Goal: Task Accomplishment & Management: Manage account settings

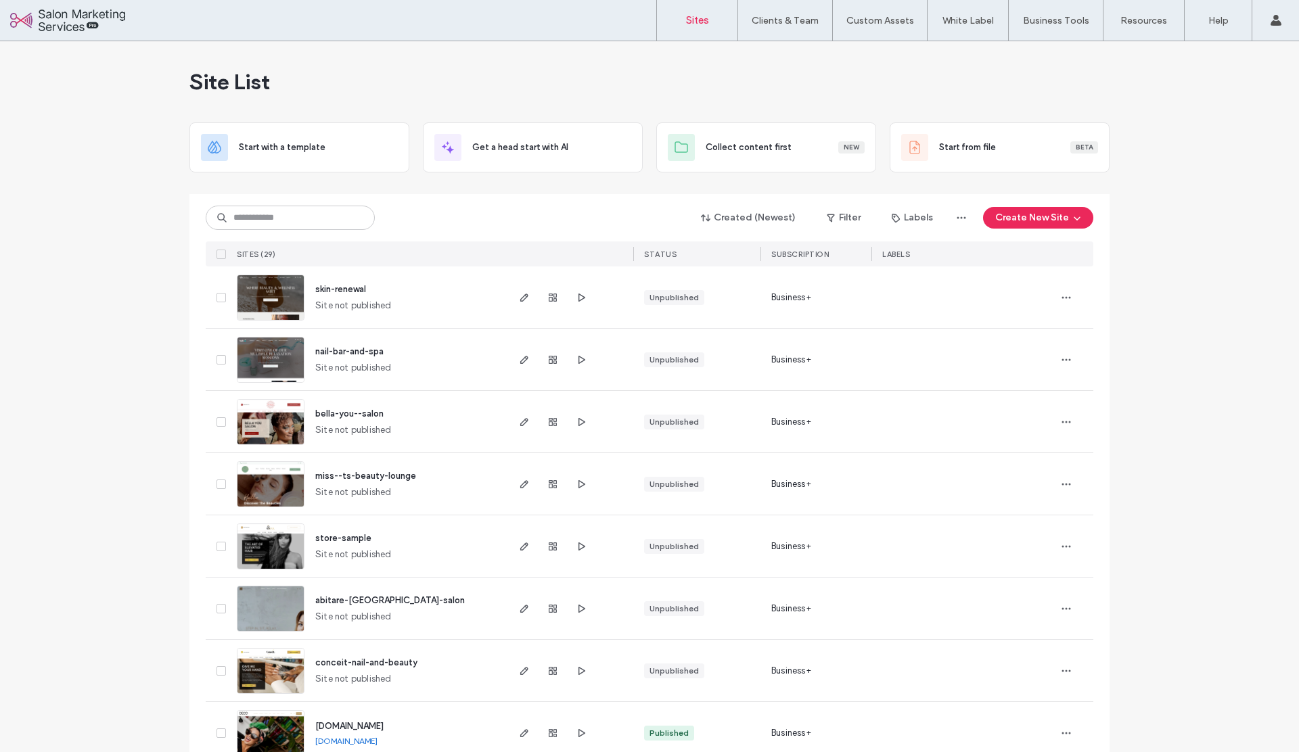
click at [417, 205] on div "Created (Newest) Filter Labels Create New Site" at bounding box center [650, 218] width 888 height 26
click at [303, 221] on input at bounding box center [290, 218] width 169 height 24
type input "****"
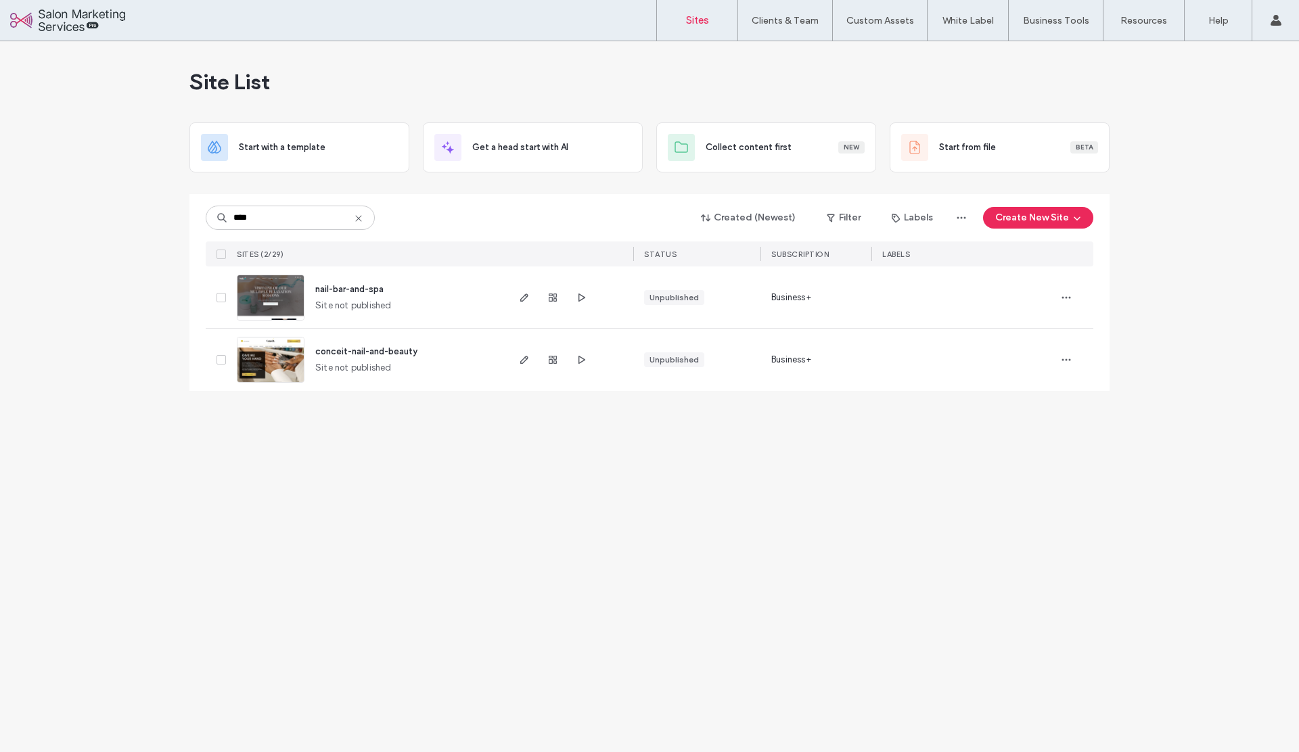
click at [360, 220] on use at bounding box center [358, 218] width 6 height 6
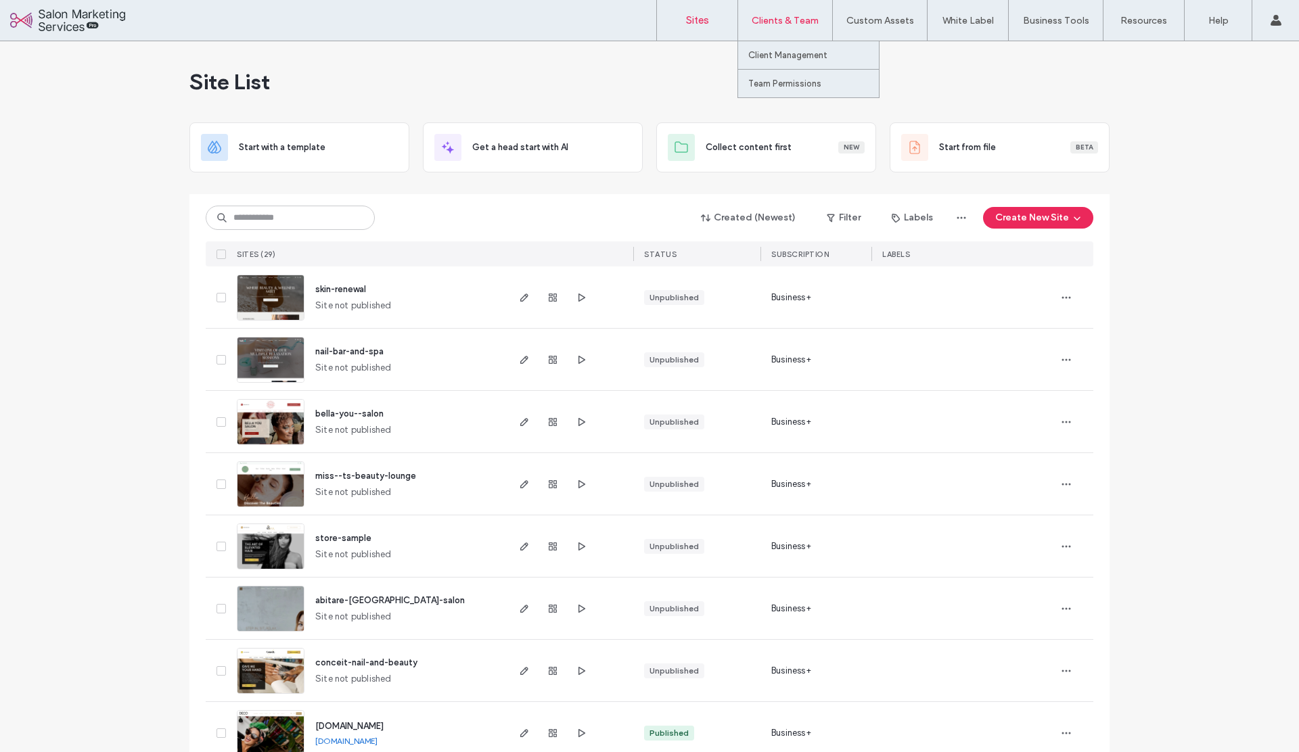
click at [789, 18] on label "Clients & Team" at bounding box center [785, 20] width 67 height 11
click at [780, 51] on label "Client Management" at bounding box center [787, 55] width 79 height 10
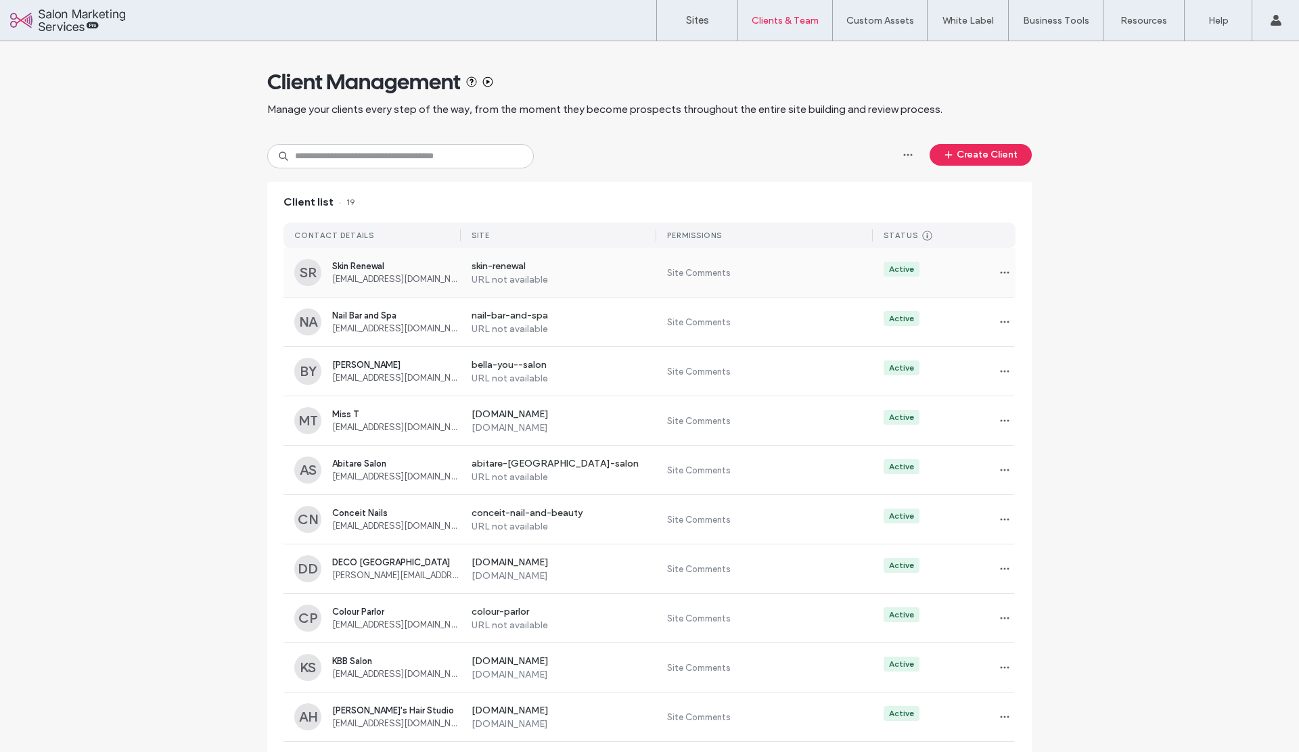
click at [399, 274] on span "elizabethhavens@comcast.net" at bounding box center [396, 279] width 129 height 10
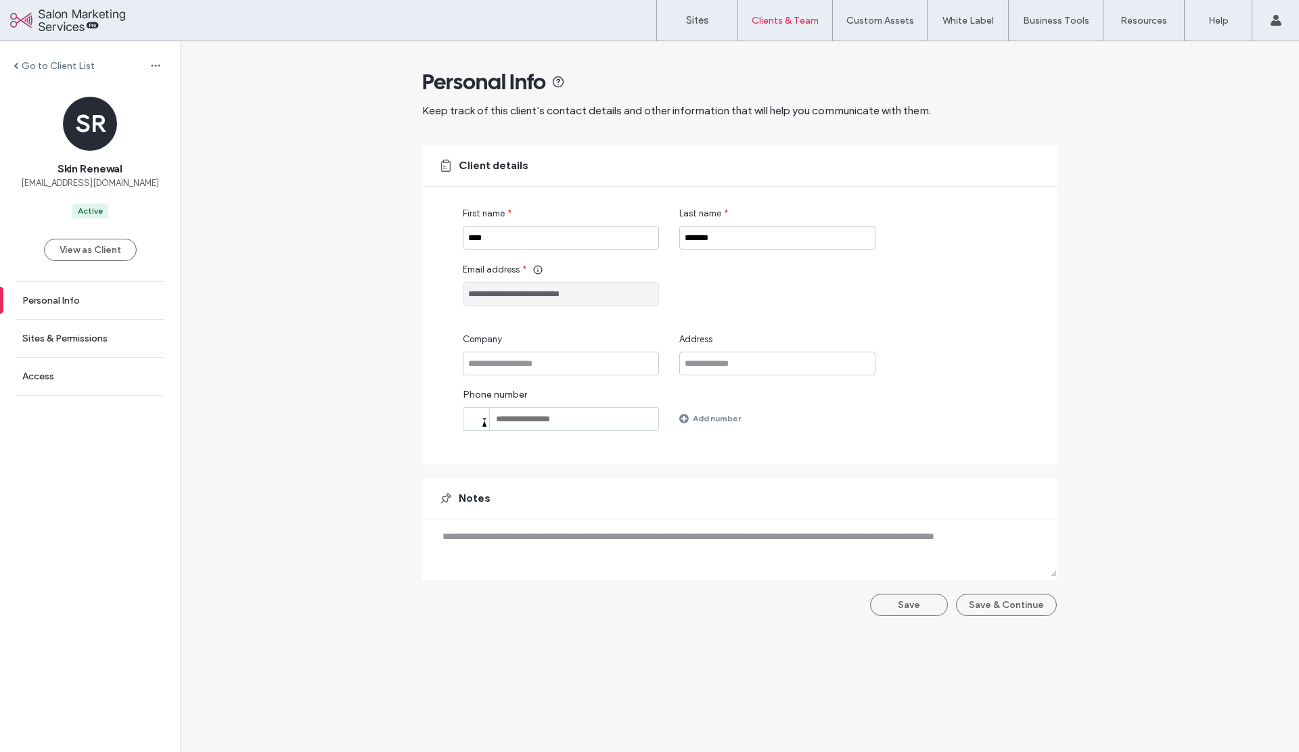
drag, startPoint x: 557, startPoint y: 296, endPoint x: 450, endPoint y: 295, distance: 107.6
click at [451, 296] on div "**********" at bounding box center [739, 304] width 635 height 319
click at [53, 64] on label "Go to Client List" at bounding box center [58, 65] width 73 height 11
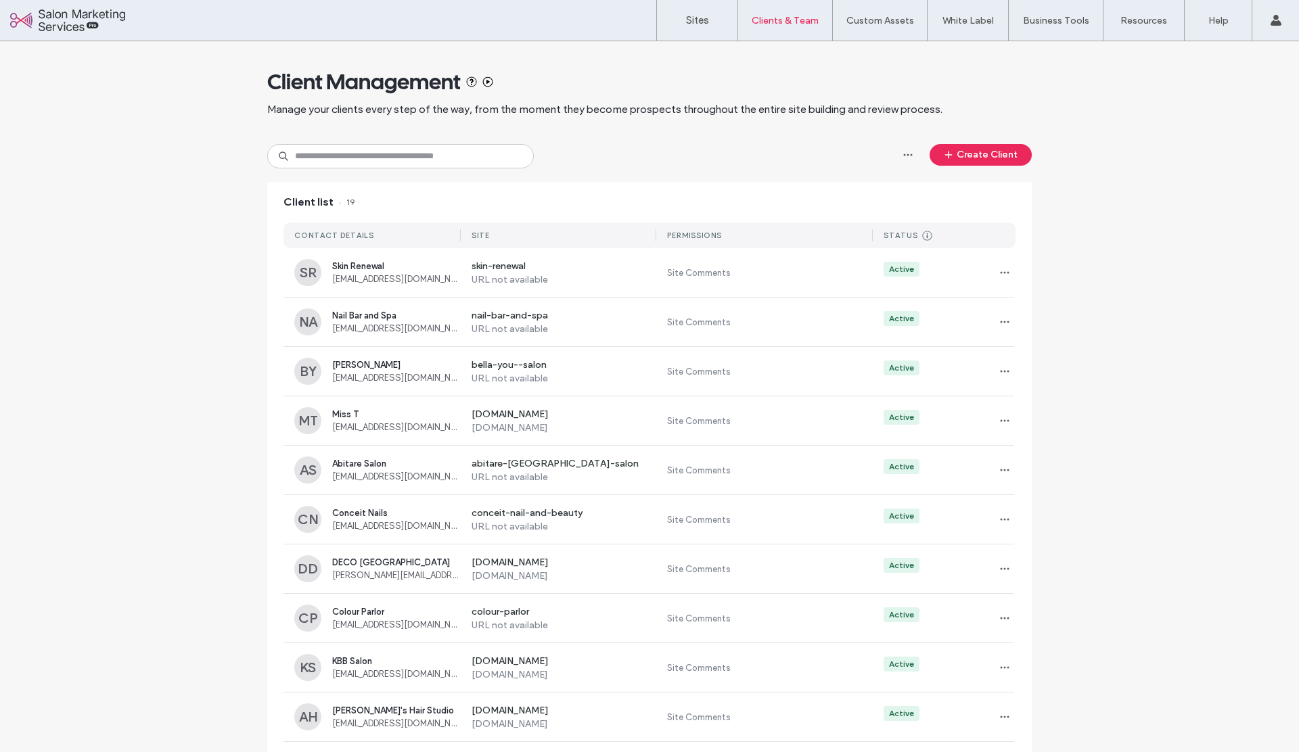
click at [325, 334] on div "NA Nail Bar and Spa nailbarandspa7598@gmail.com" at bounding box center [377, 321] width 166 height 27
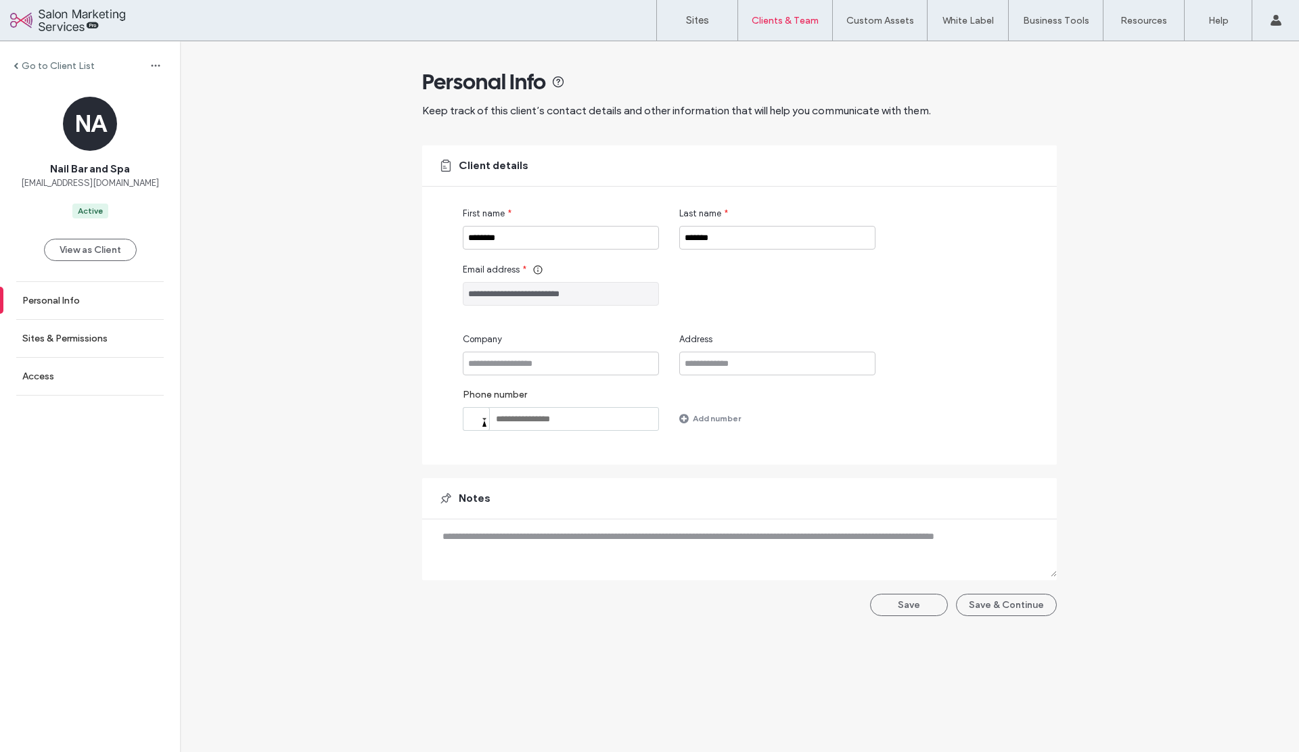
drag, startPoint x: 591, startPoint y: 299, endPoint x: 457, endPoint y: 297, distance: 134.6
click at [457, 297] on div "**********" at bounding box center [739, 304] width 635 height 319
click at [45, 64] on label "Go to Client List" at bounding box center [58, 65] width 73 height 11
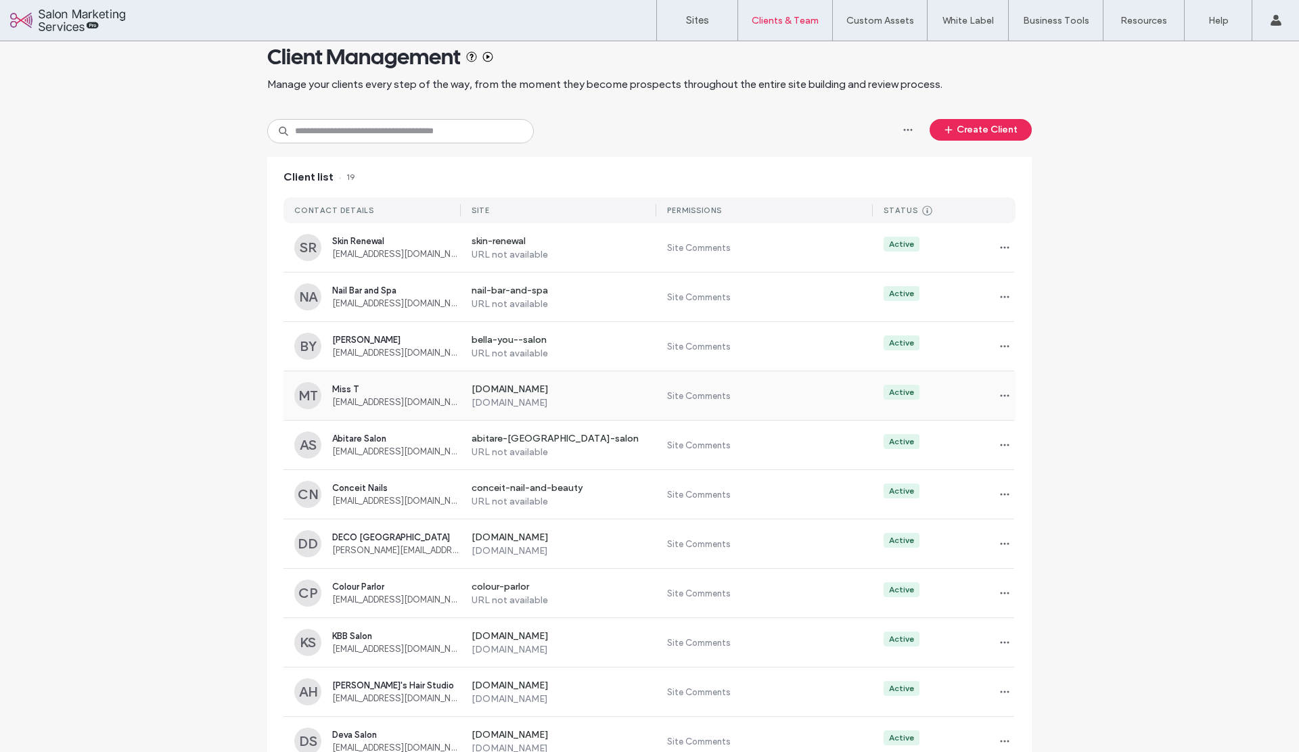
scroll to position [28, 0]
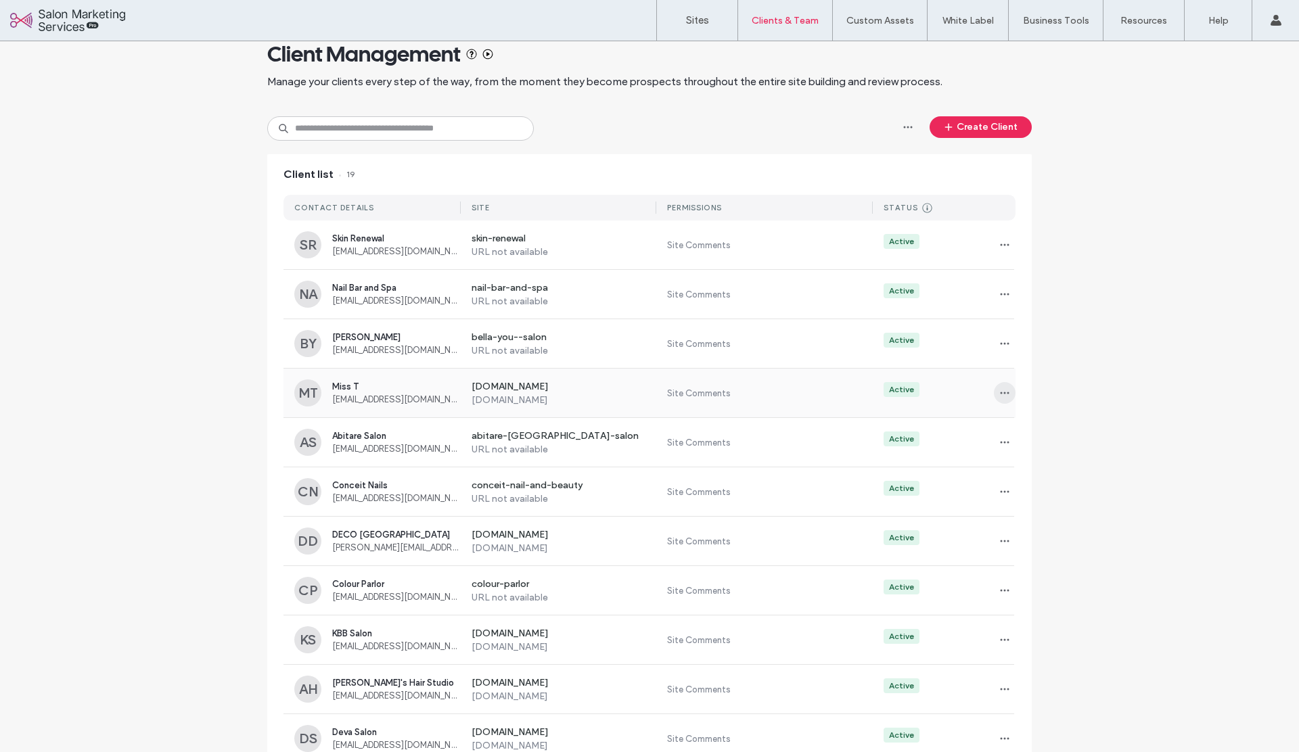
click at [999, 394] on icon "button" at bounding box center [1004, 393] width 11 height 11
click at [1023, 430] on span "Sites & Permissions" at bounding box center [1055, 428] width 76 height 14
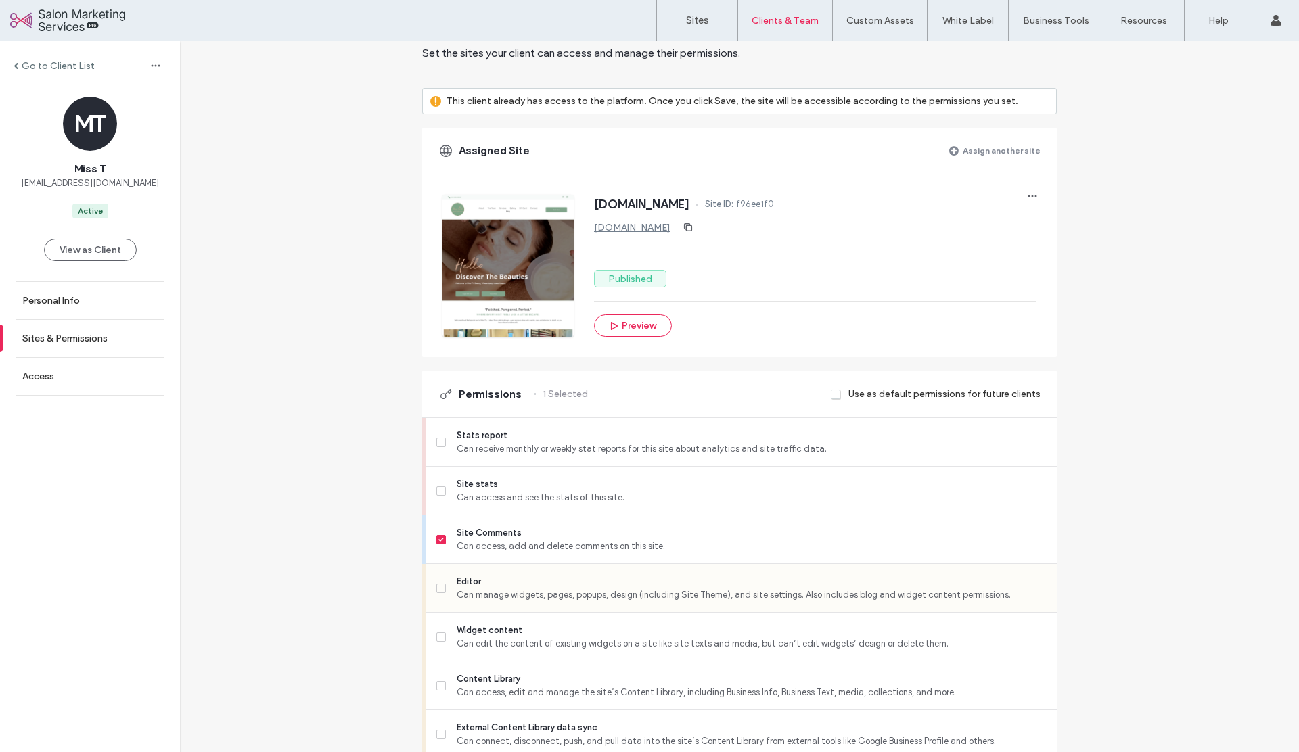
scroll to position [200, 0]
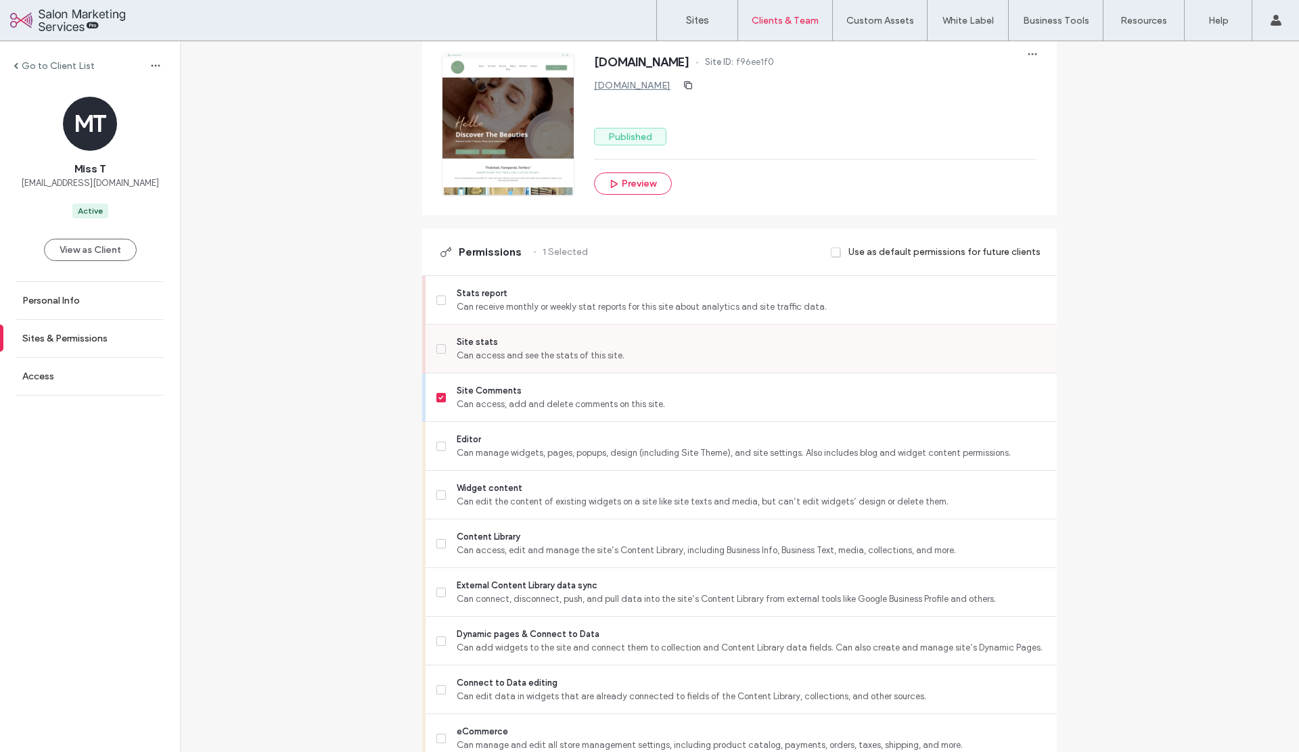
click at [436, 349] on span at bounding box center [440, 348] width 9 height 9
click at [438, 396] on icon at bounding box center [440, 398] width 5 height 4
click at [438, 445] on icon at bounding box center [440, 446] width 5 height 4
click at [438, 542] on icon at bounding box center [440, 544] width 5 height 4
click at [439, 592] on span at bounding box center [440, 592] width 9 height 9
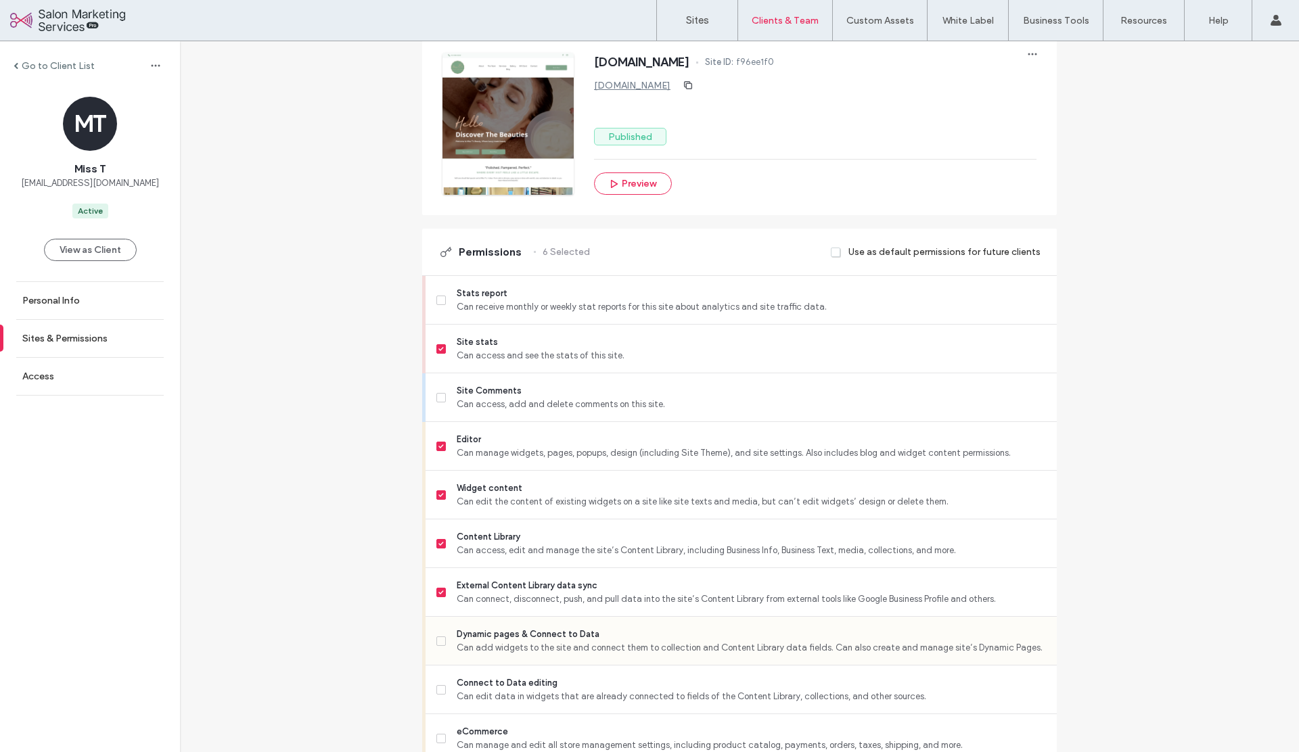
click at [438, 639] on icon at bounding box center [440, 641] width 5 height 4
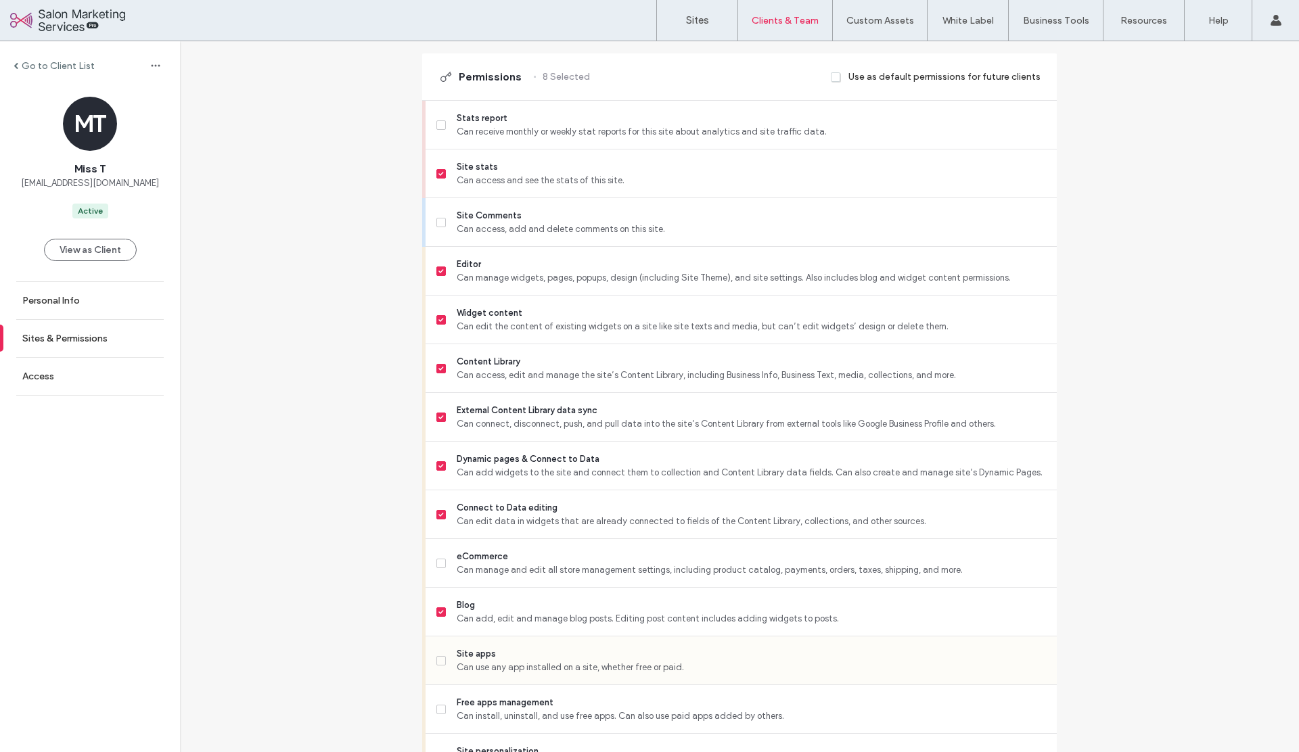
scroll to position [777, 0]
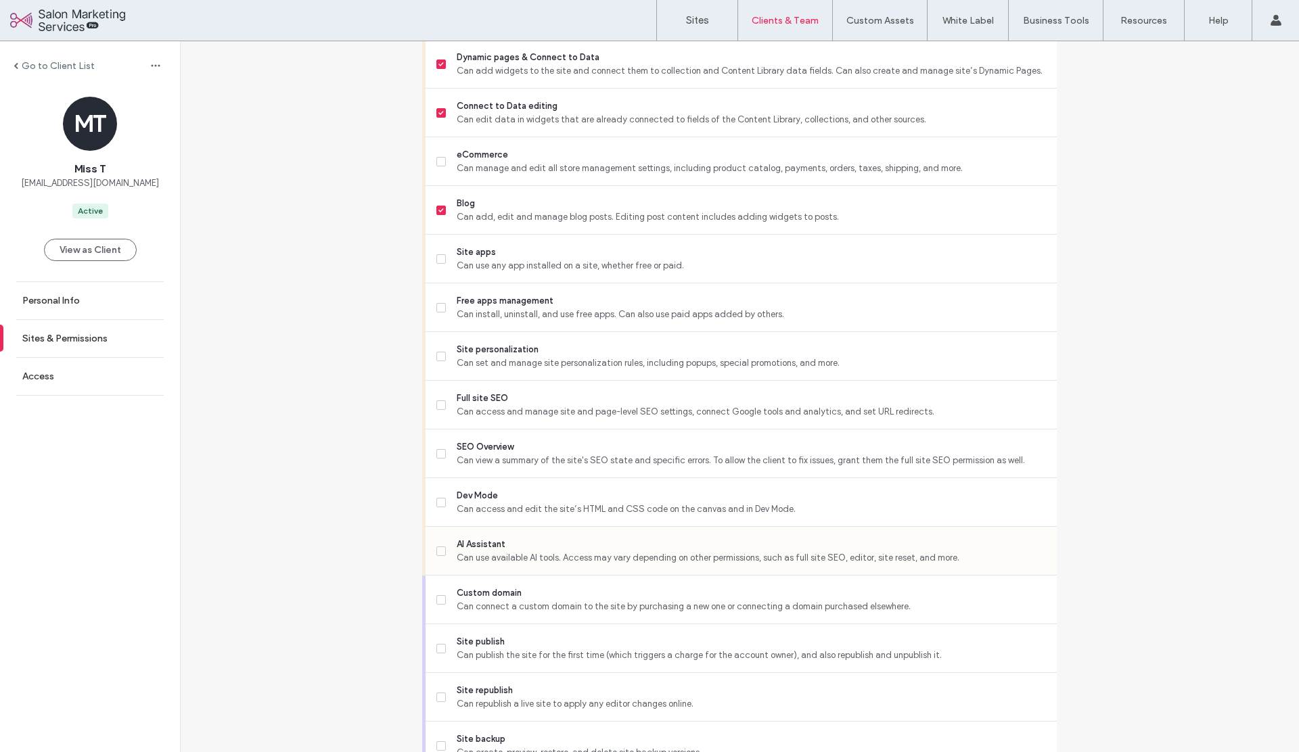
click at [438, 549] on icon at bounding box center [440, 551] width 5 height 4
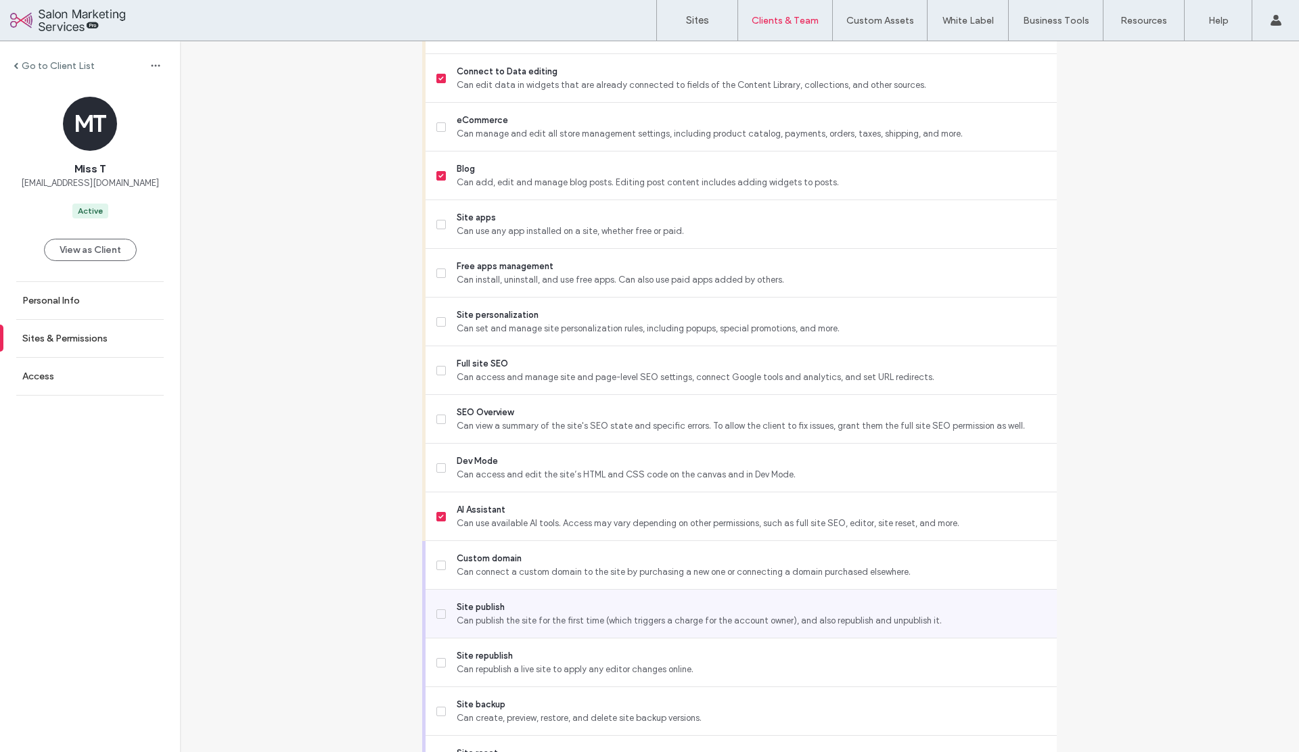
scroll to position [814, 0]
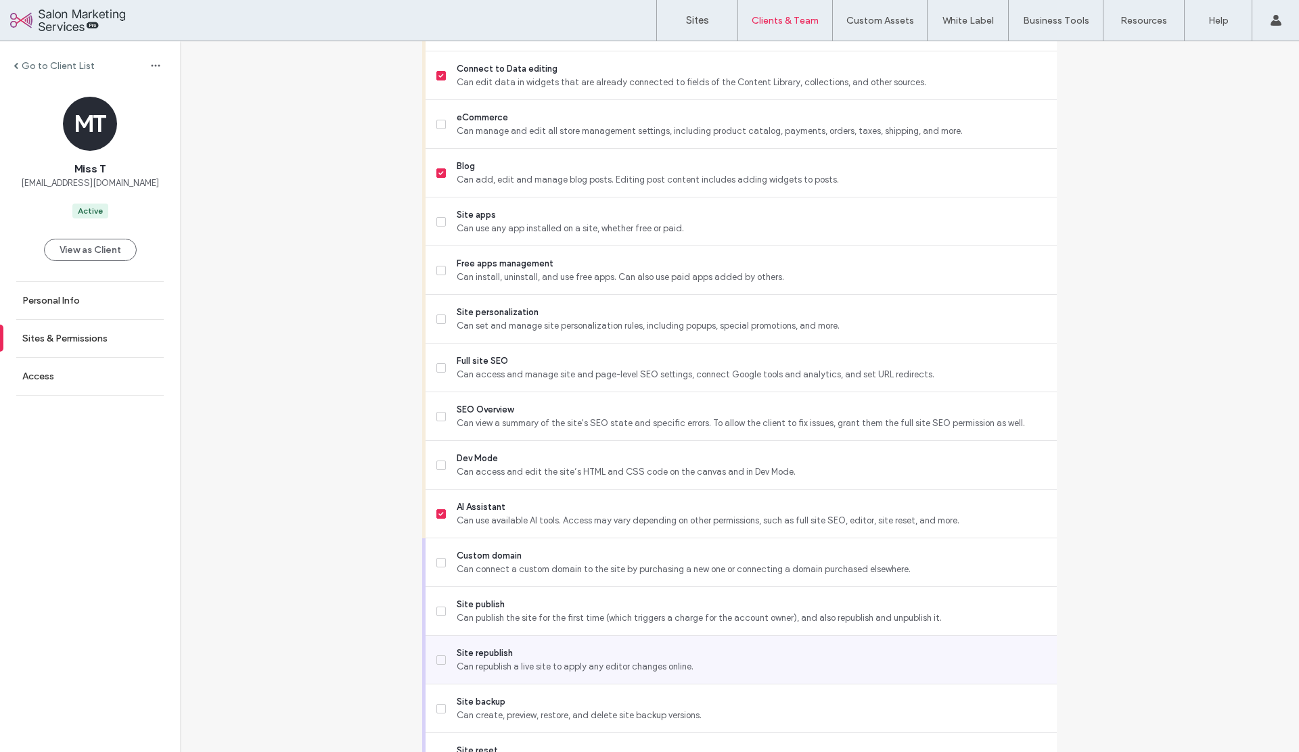
click at [437, 663] on span at bounding box center [440, 659] width 9 height 9
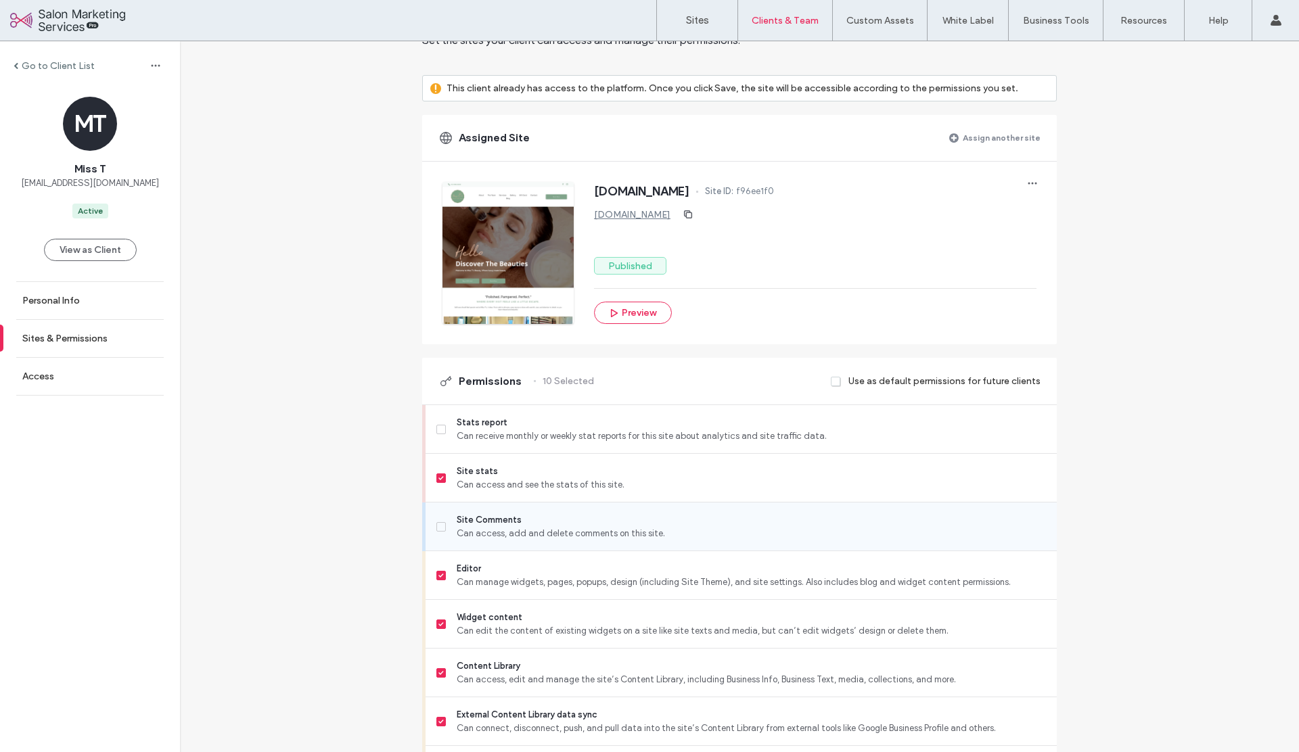
scroll to position [81, 0]
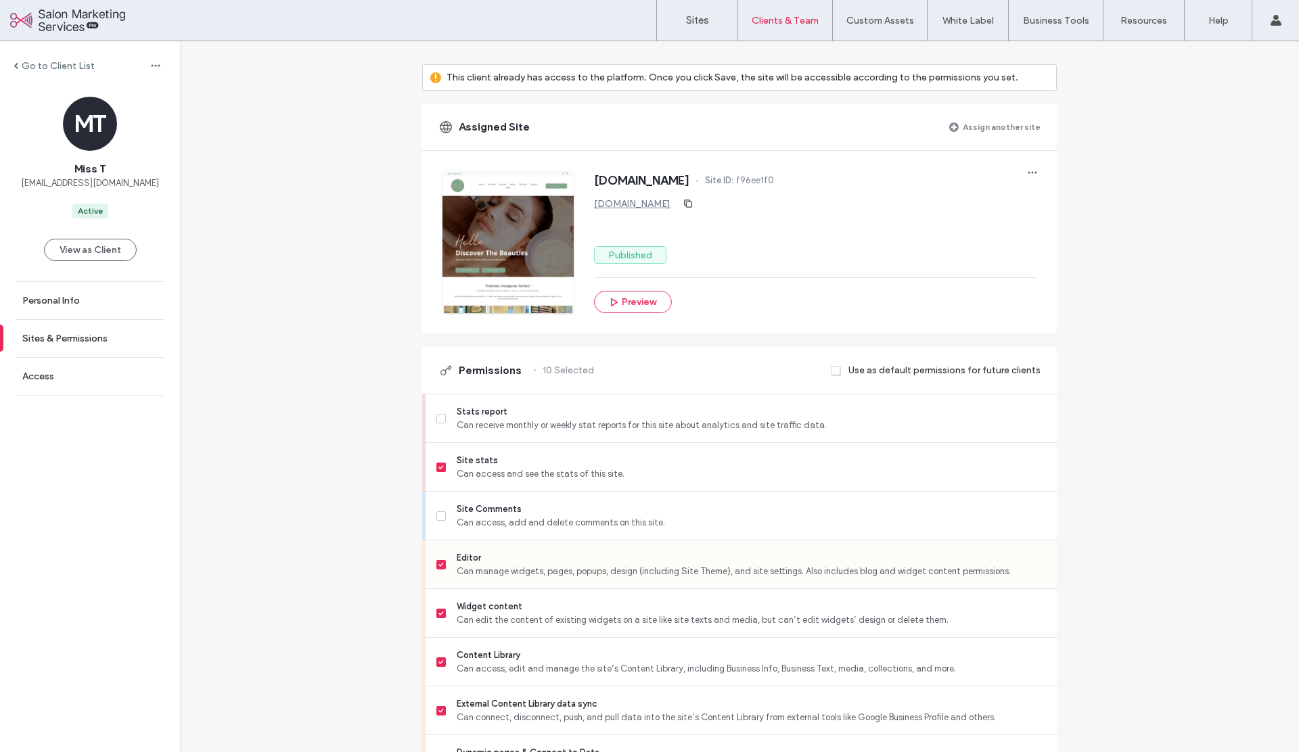
click at [436, 569] on label "Editor Can manage widgets, pages, popups, design (including Site Theme), and si…" at bounding box center [740, 564] width 609 height 27
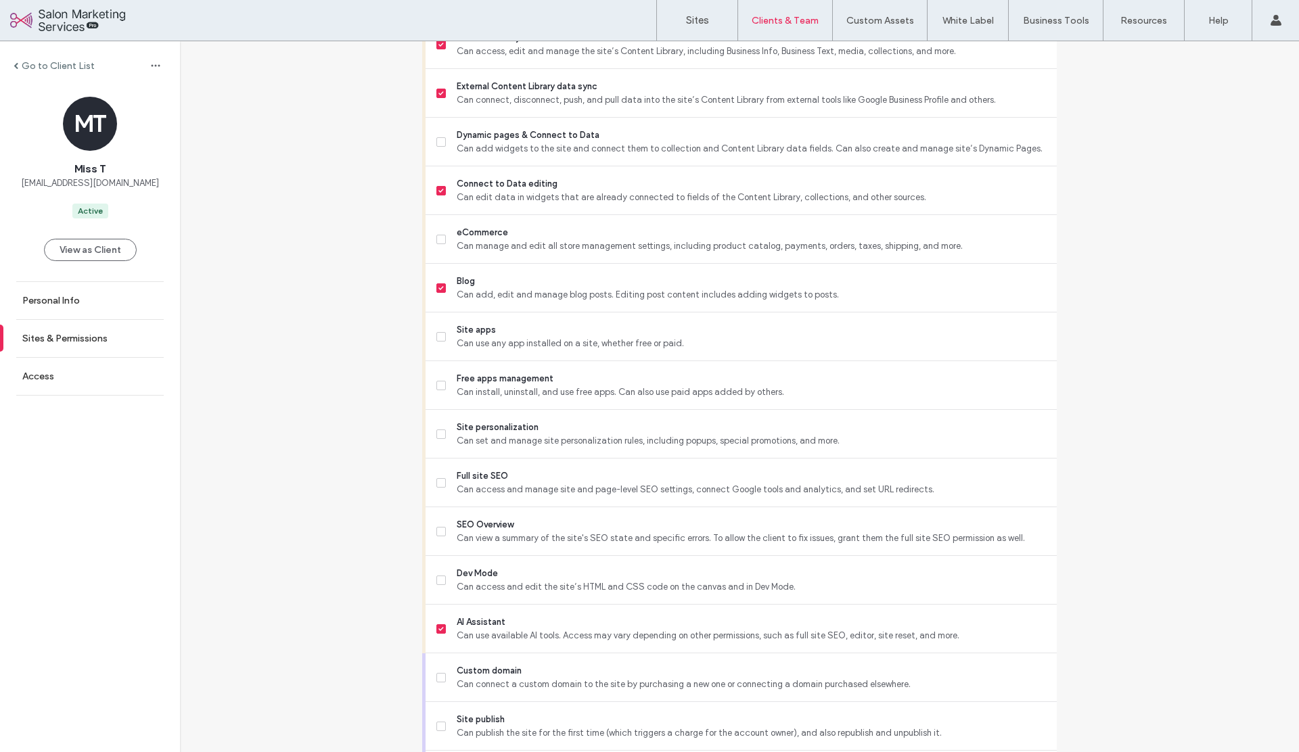
scroll to position [893, 0]
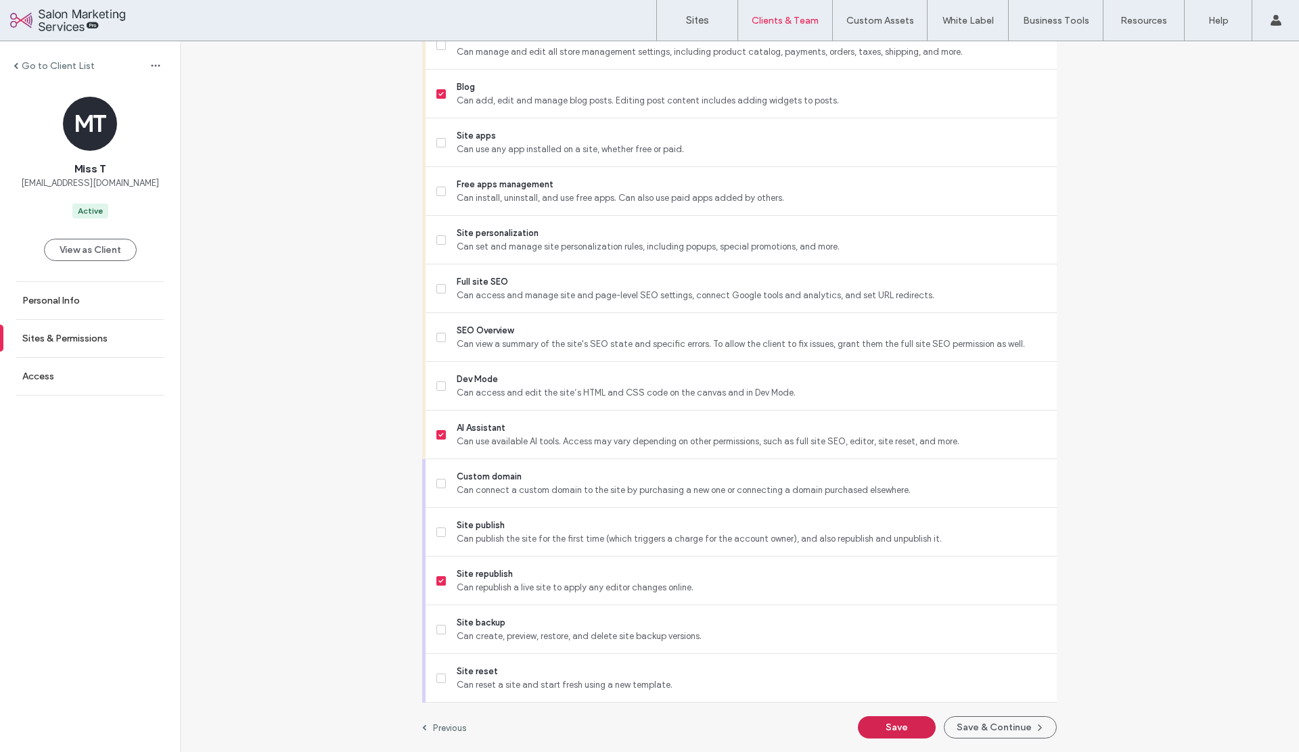
click at [870, 722] on button "Save" at bounding box center [897, 727] width 78 height 22
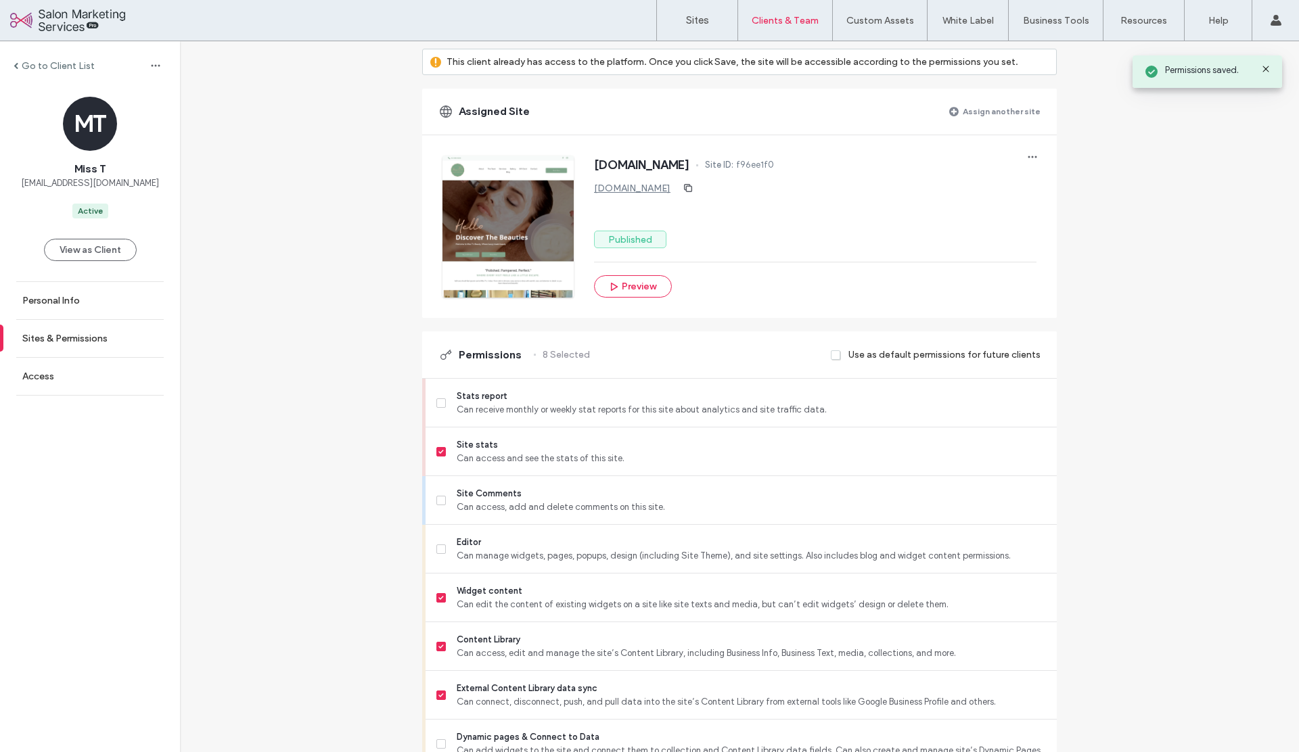
scroll to position [0, 0]
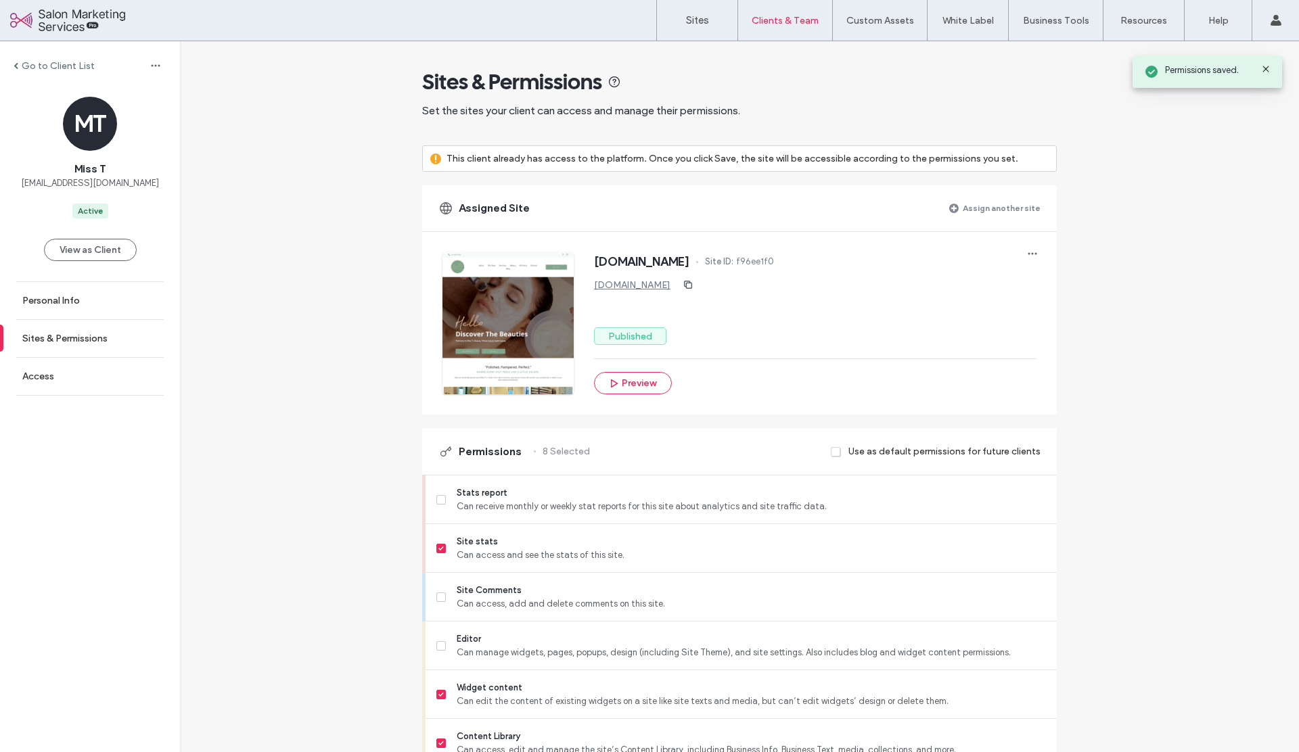
click at [46, 67] on label "Go to Client List" at bounding box center [58, 65] width 73 height 11
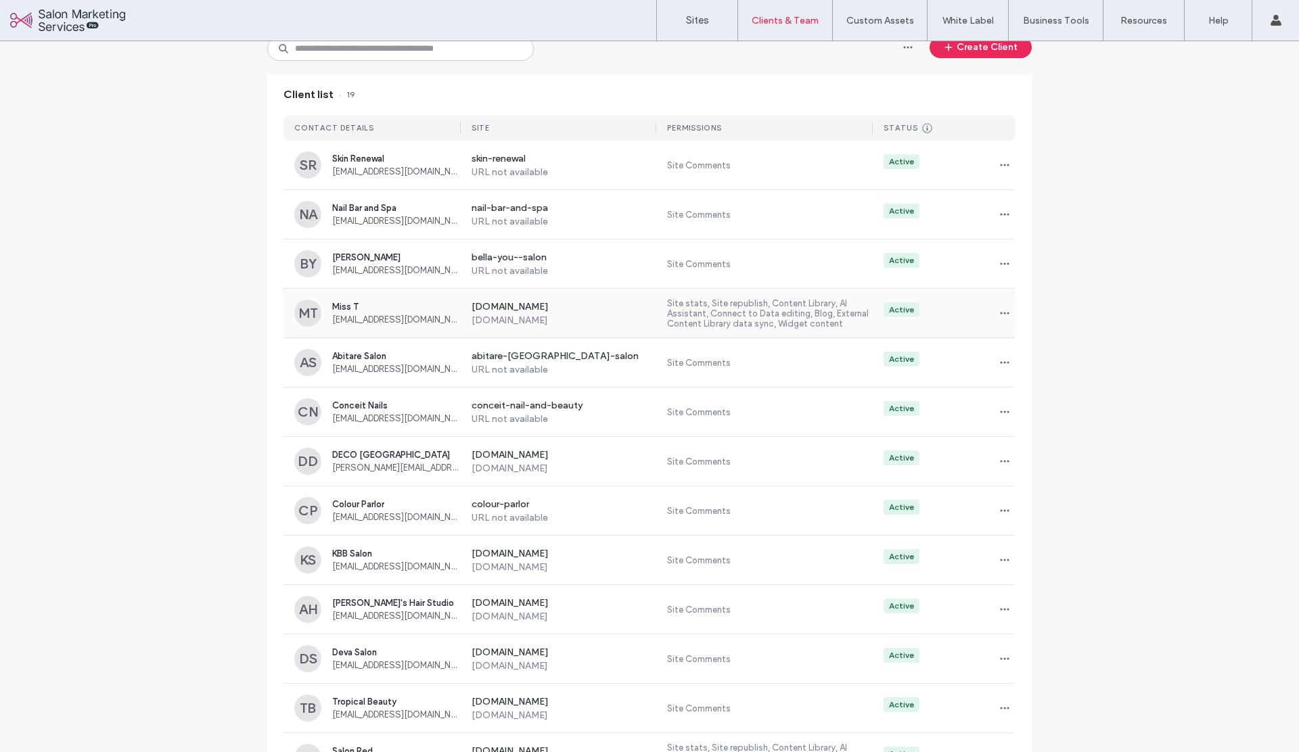
scroll to position [110, 0]
click at [373, 413] on span "laqcastle@gmail.com" at bounding box center [396, 416] width 129 height 10
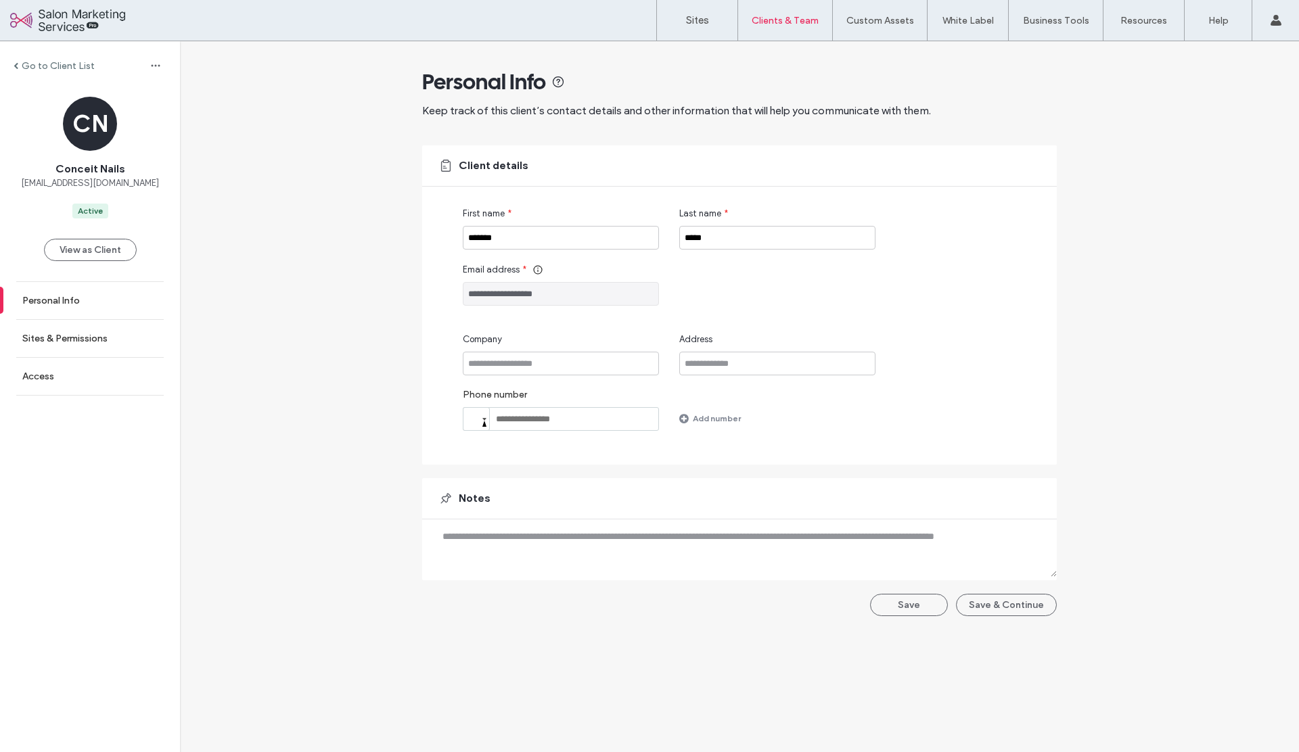
drag, startPoint x: 599, startPoint y: 294, endPoint x: 442, endPoint y: 293, distance: 156.9
click at [442, 293] on div "**********" at bounding box center [739, 304] width 635 height 319
click at [62, 64] on label "Go to Client List" at bounding box center [58, 65] width 73 height 11
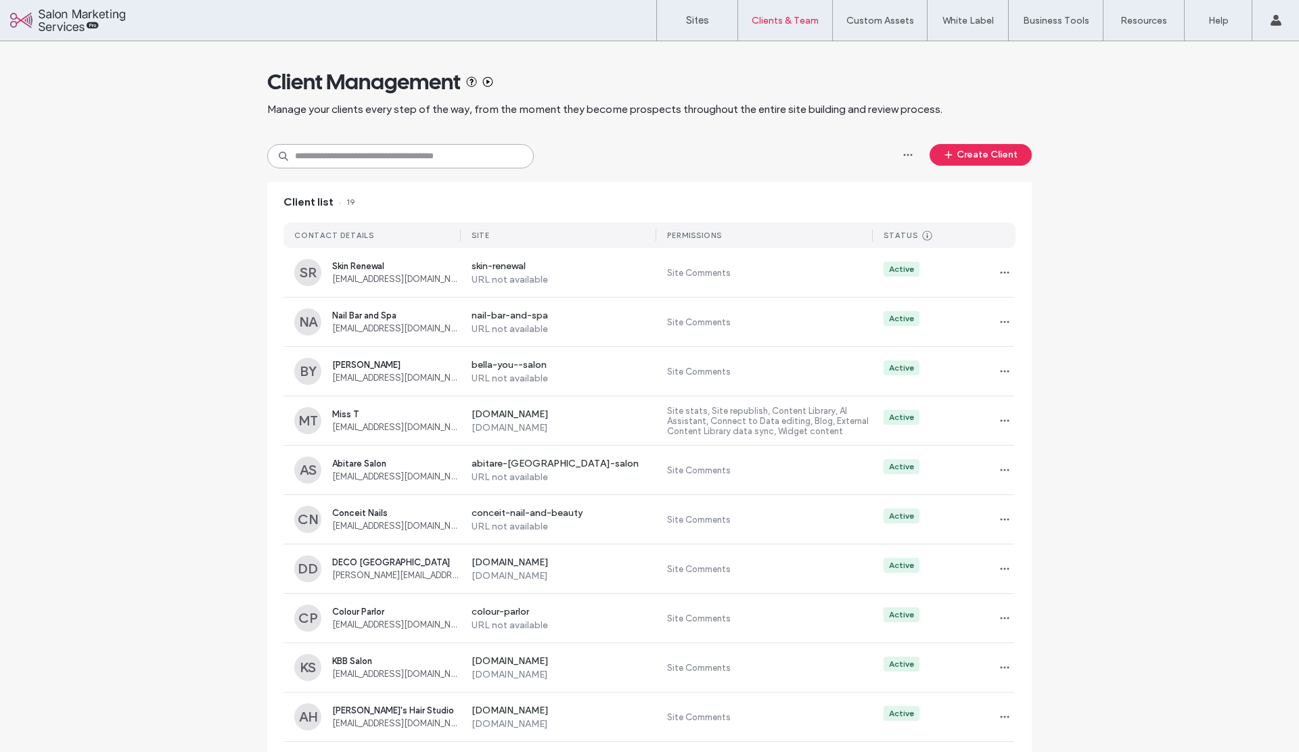
click at [392, 159] on input at bounding box center [400, 156] width 267 height 24
drag, startPoint x: 699, startPoint y: 7, endPoint x: 702, endPoint y: 20, distance: 13.8
click at [699, 7] on link "Sites" at bounding box center [697, 20] width 80 height 41
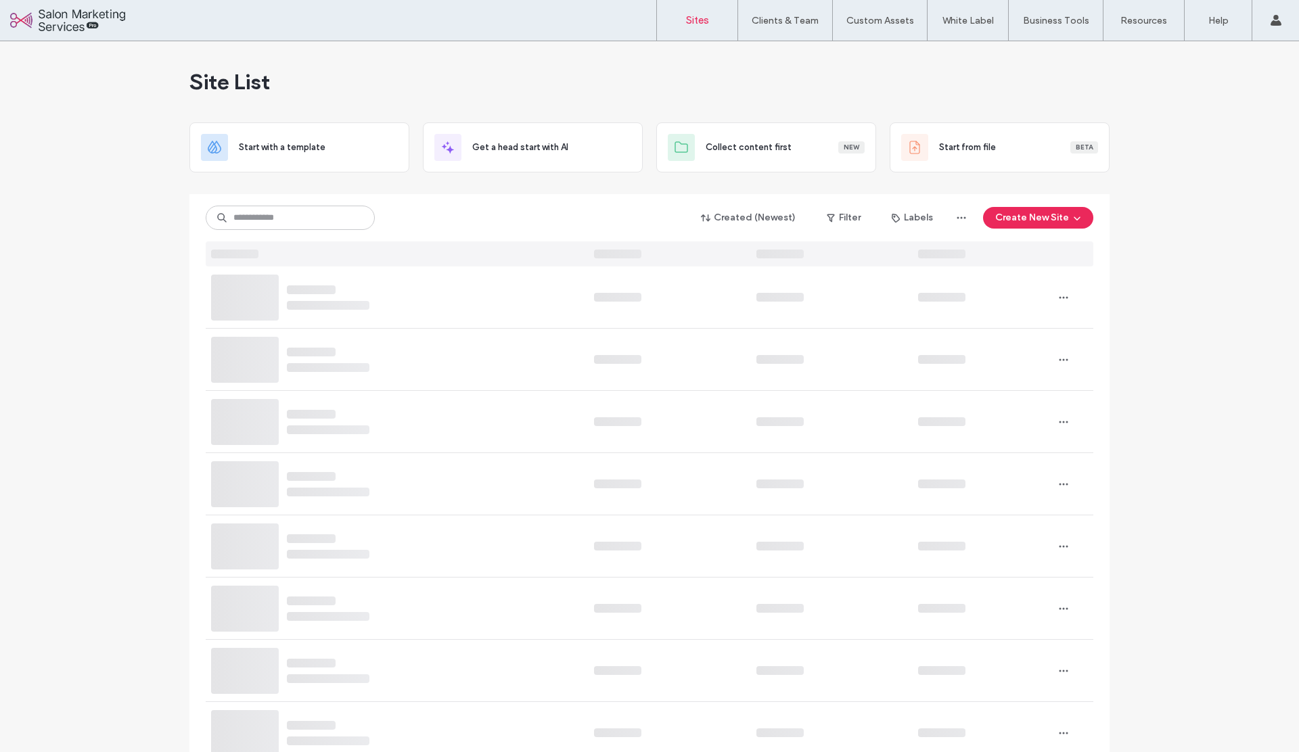
click at [701, 20] on label "Sites" at bounding box center [697, 20] width 23 height 12
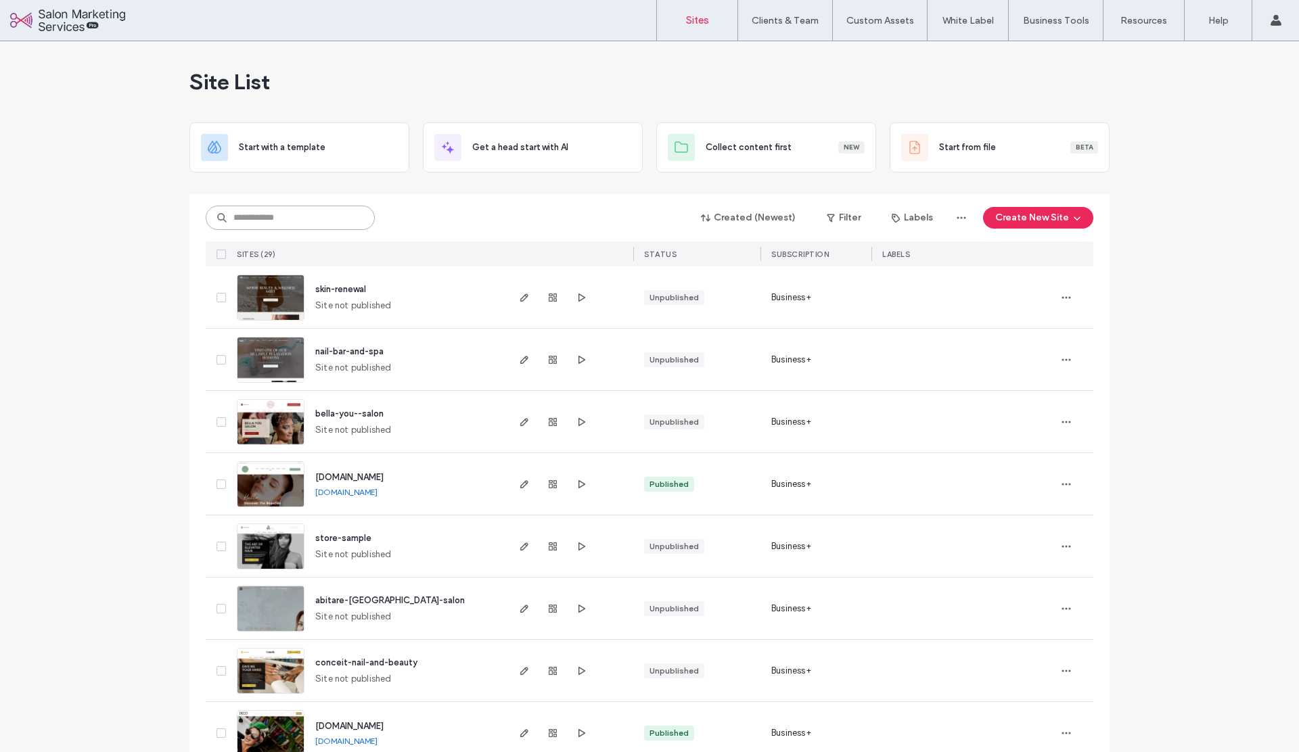
click at [271, 221] on input at bounding box center [290, 218] width 169 height 24
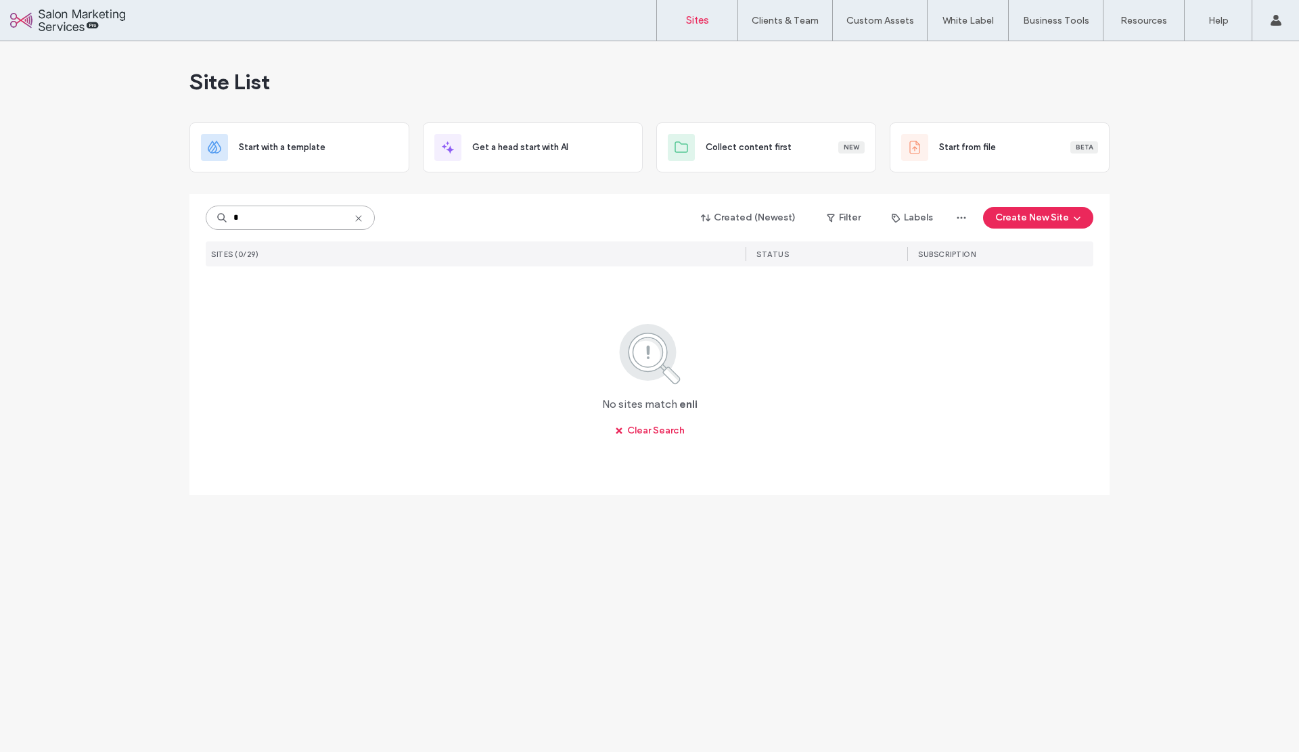
type input "*"
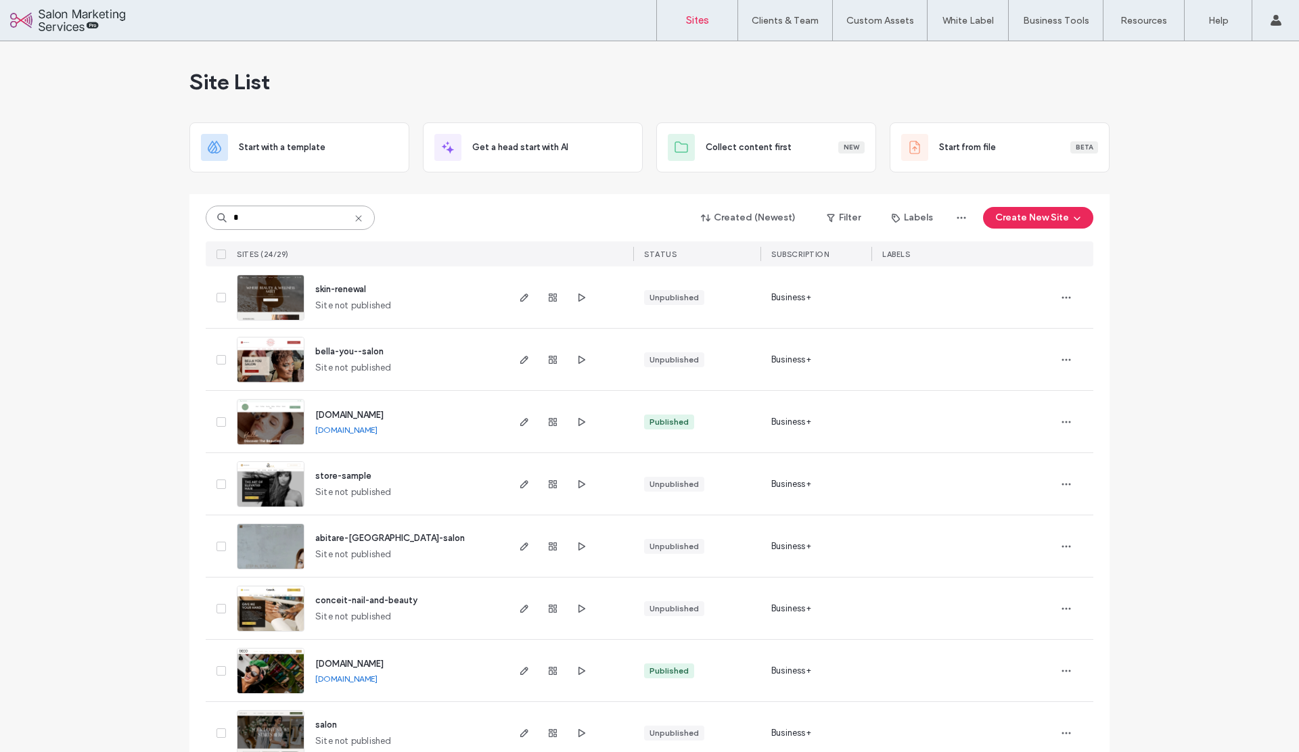
click at [306, 220] on input "*" at bounding box center [290, 218] width 169 height 24
click at [354, 216] on icon at bounding box center [358, 218] width 11 height 11
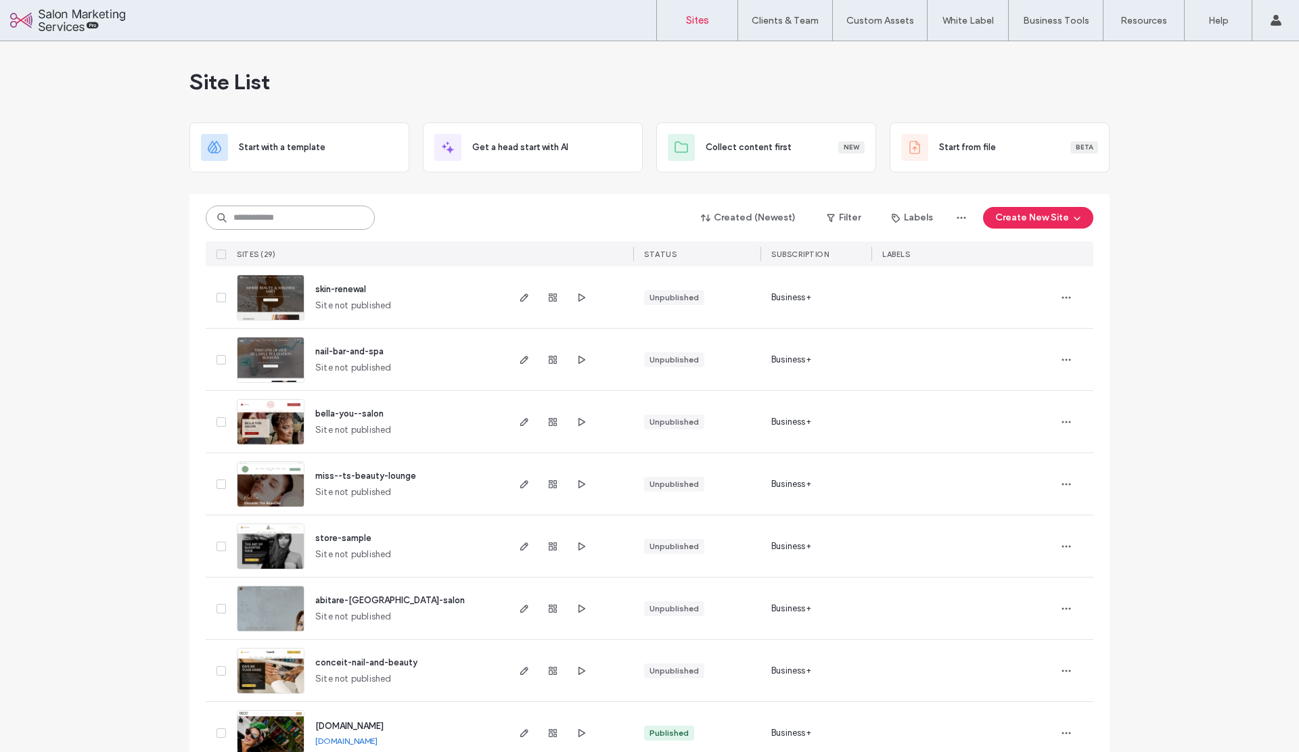
click at [303, 221] on input at bounding box center [290, 218] width 169 height 24
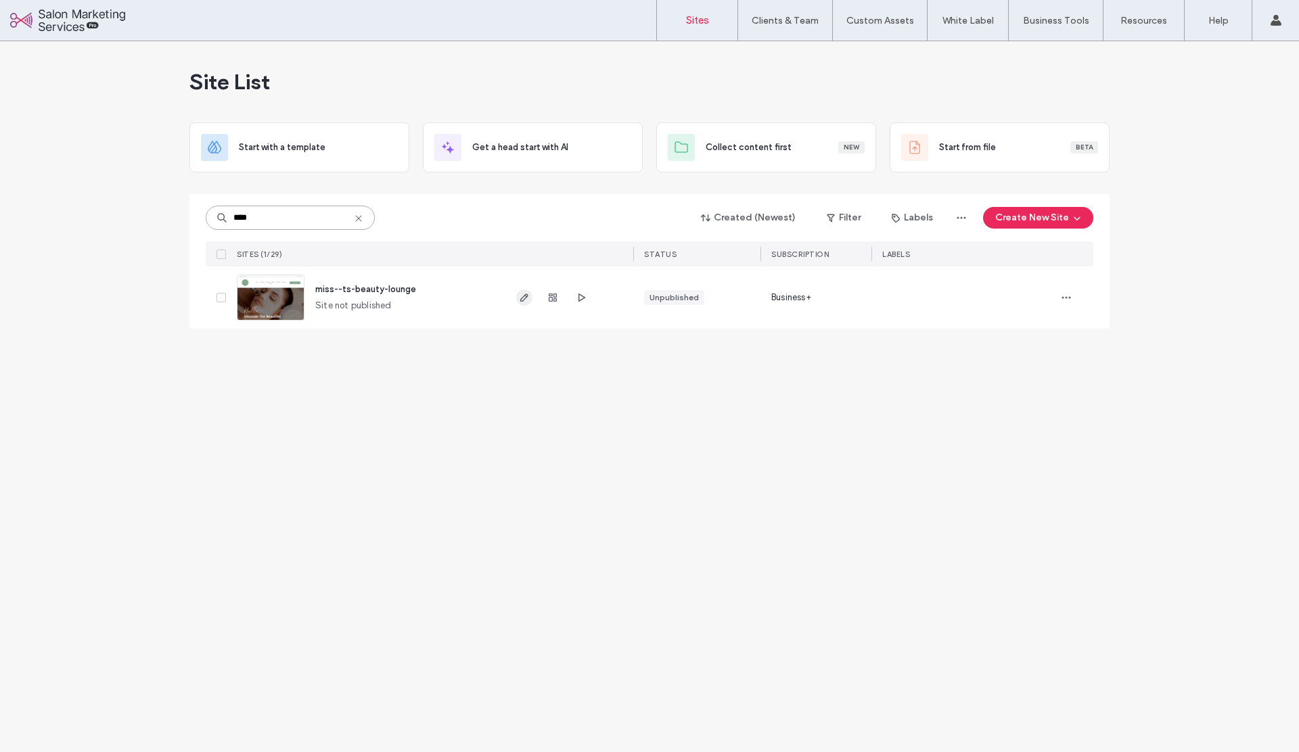
type input "****"
click at [524, 294] on icon "button" at bounding box center [524, 297] width 11 height 11
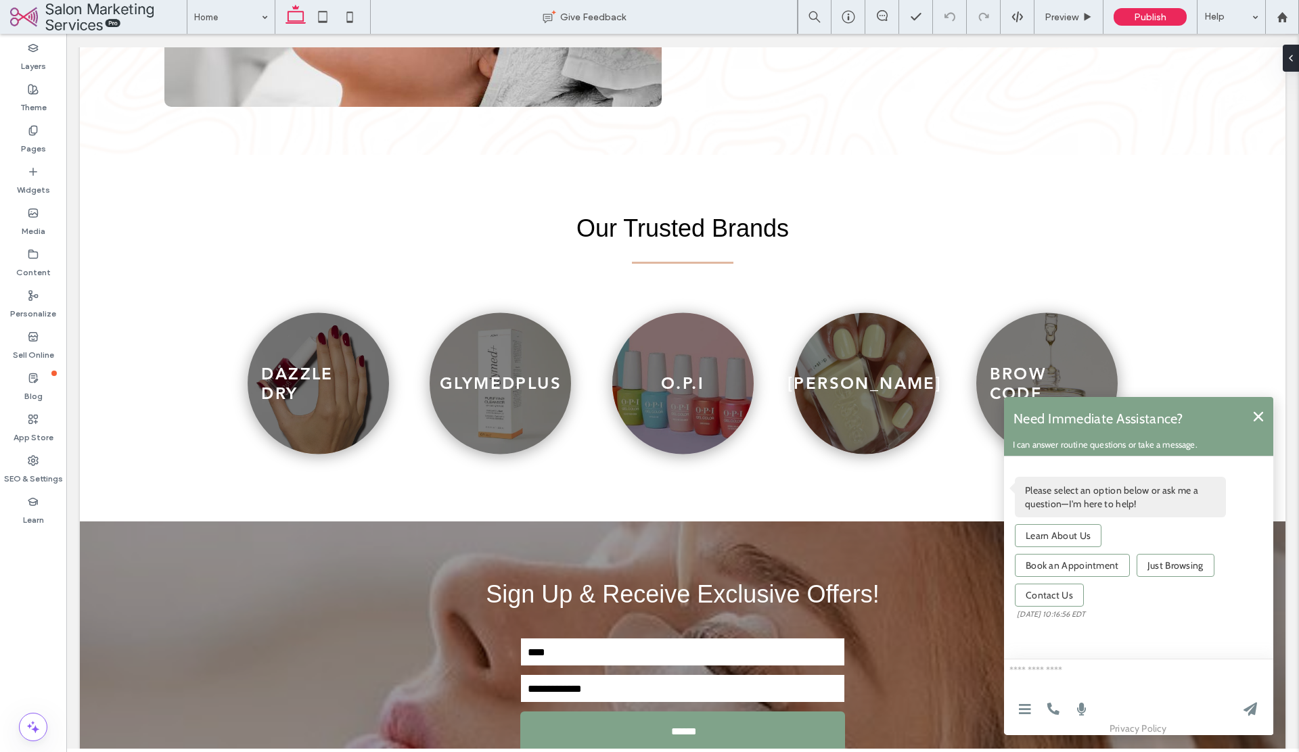
scroll to position [3409, 0]
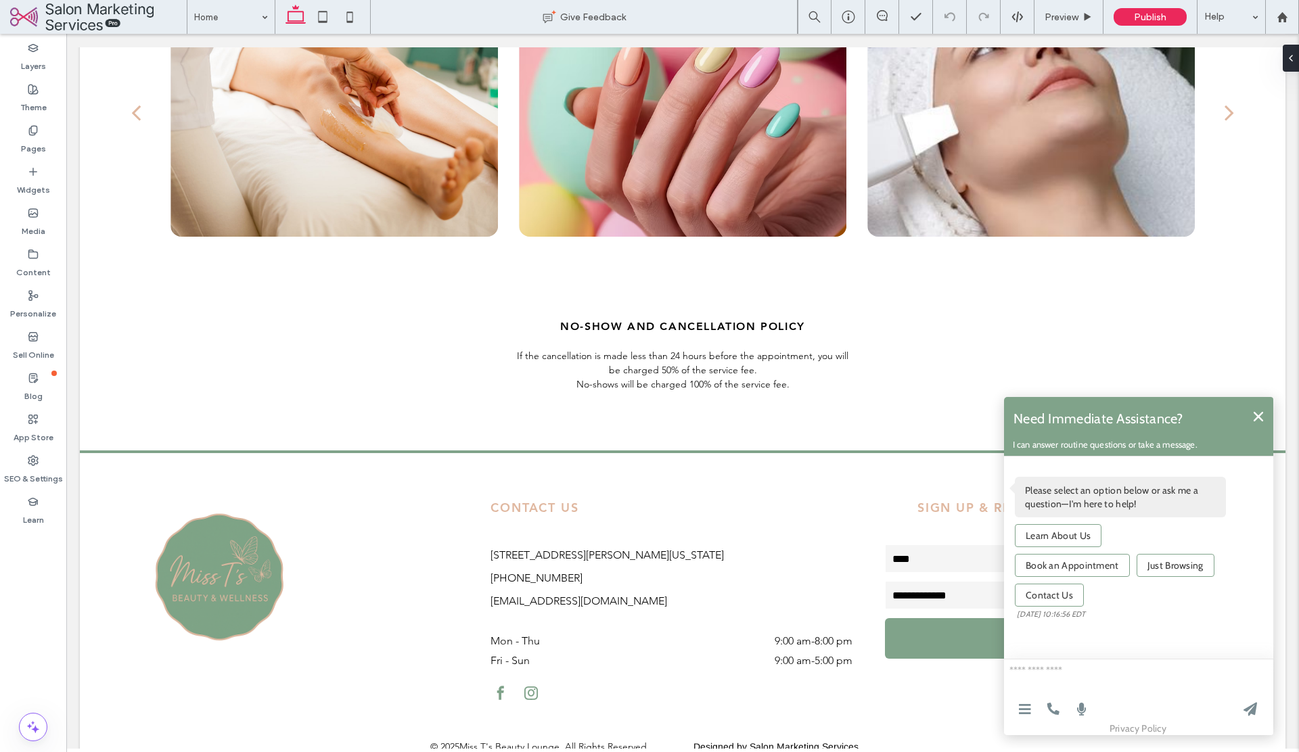
click at [1256, 417] on icon at bounding box center [1257, 416] width 9 height 9
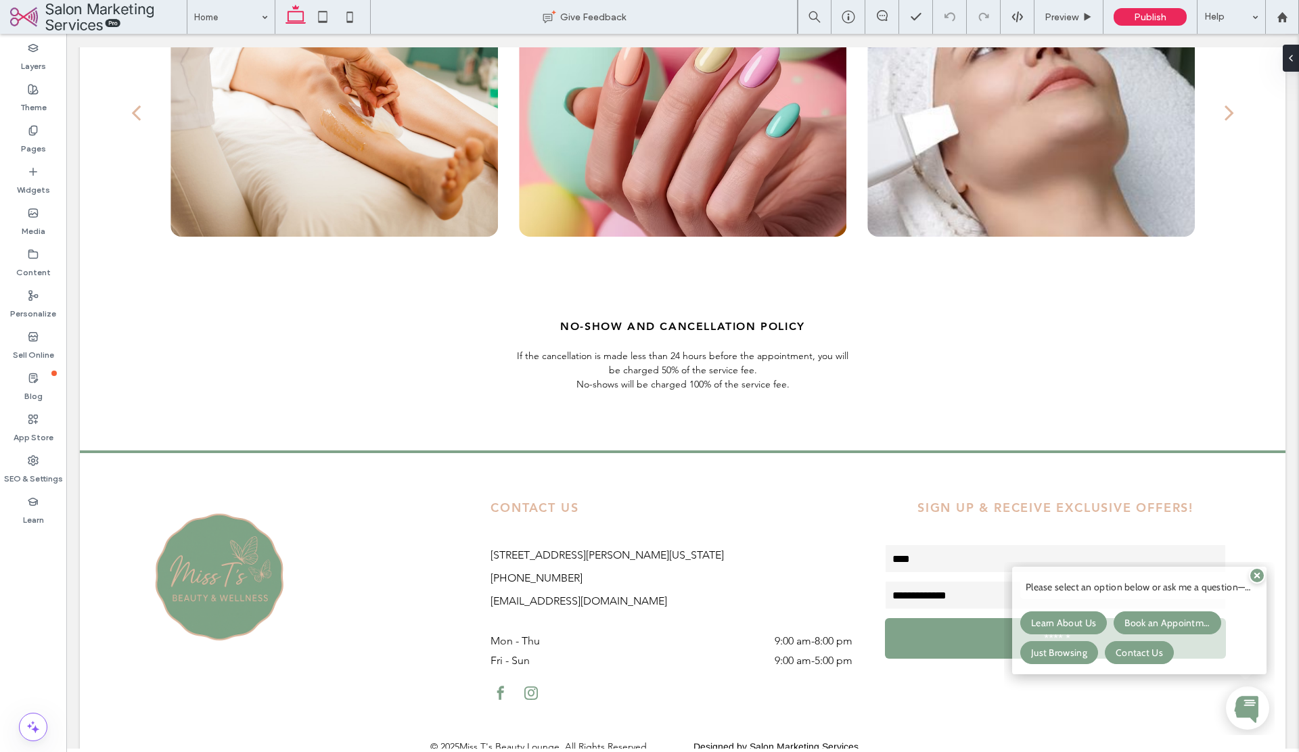
click at [1256, 580] on span at bounding box center [1257, 576] width 16 height 16
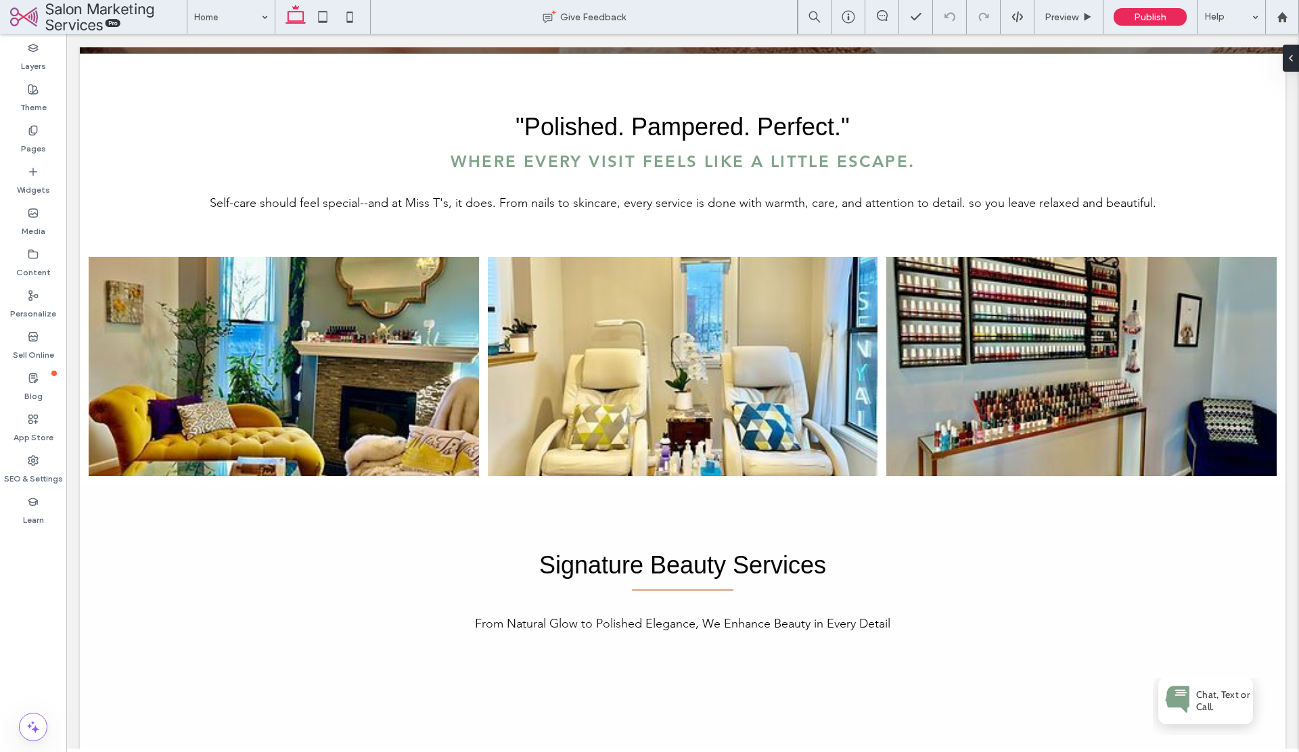
scroll to position [0, 0]
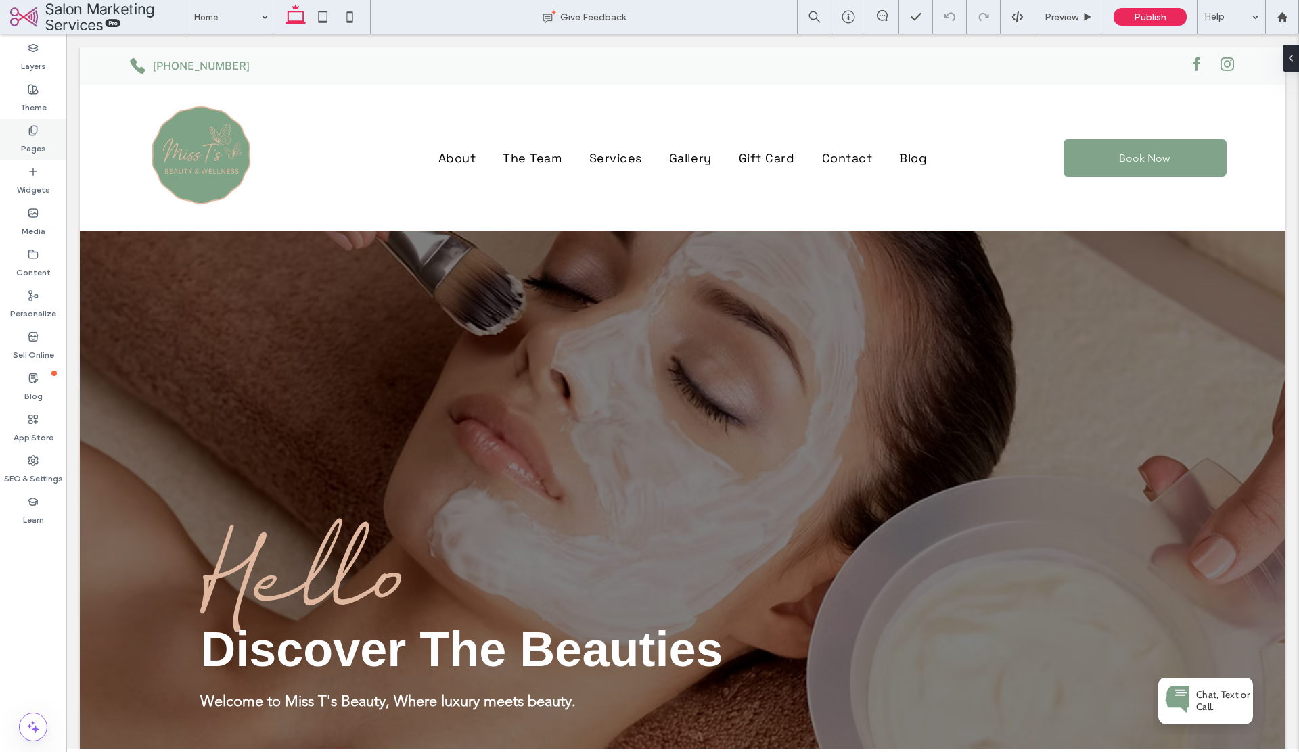
click at [40, 142] on label "Pages" at bounding box center [33, 145] width 25 height 19
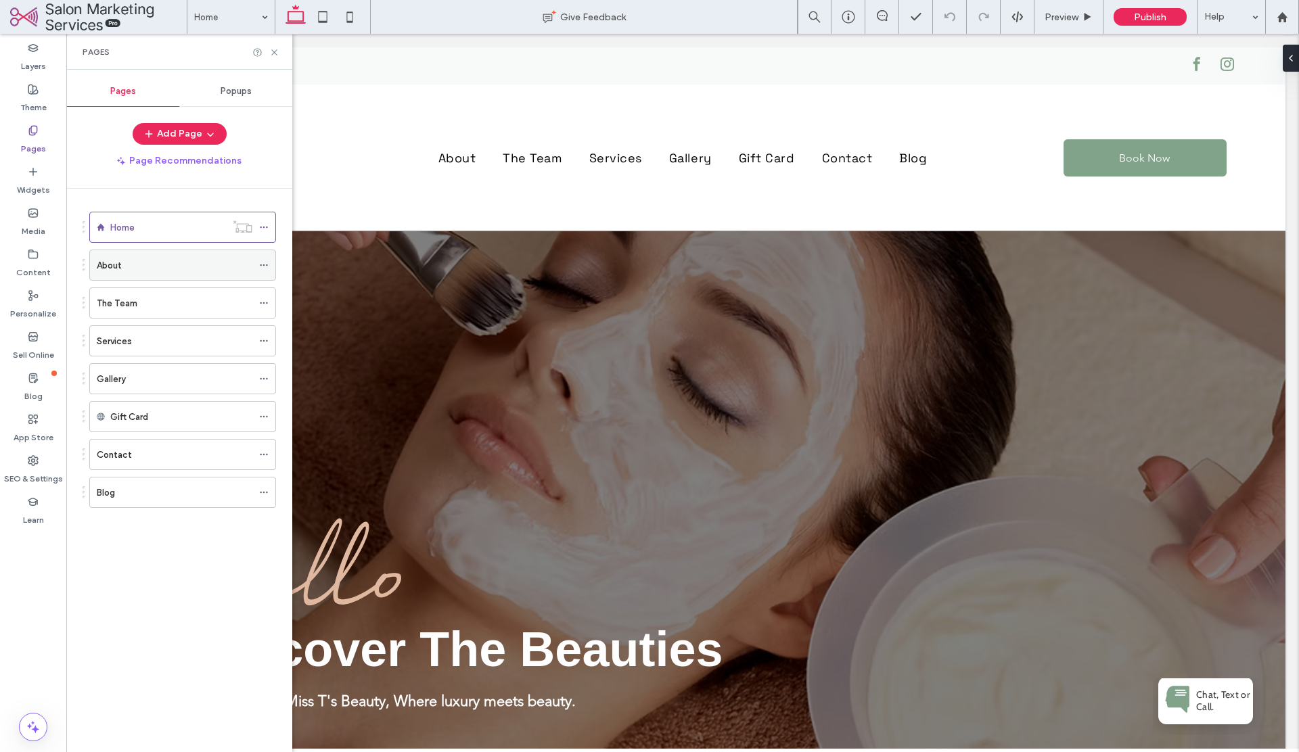
click at [108, 258] on label "About" at bounding box center [109, 266] width 25 height 24
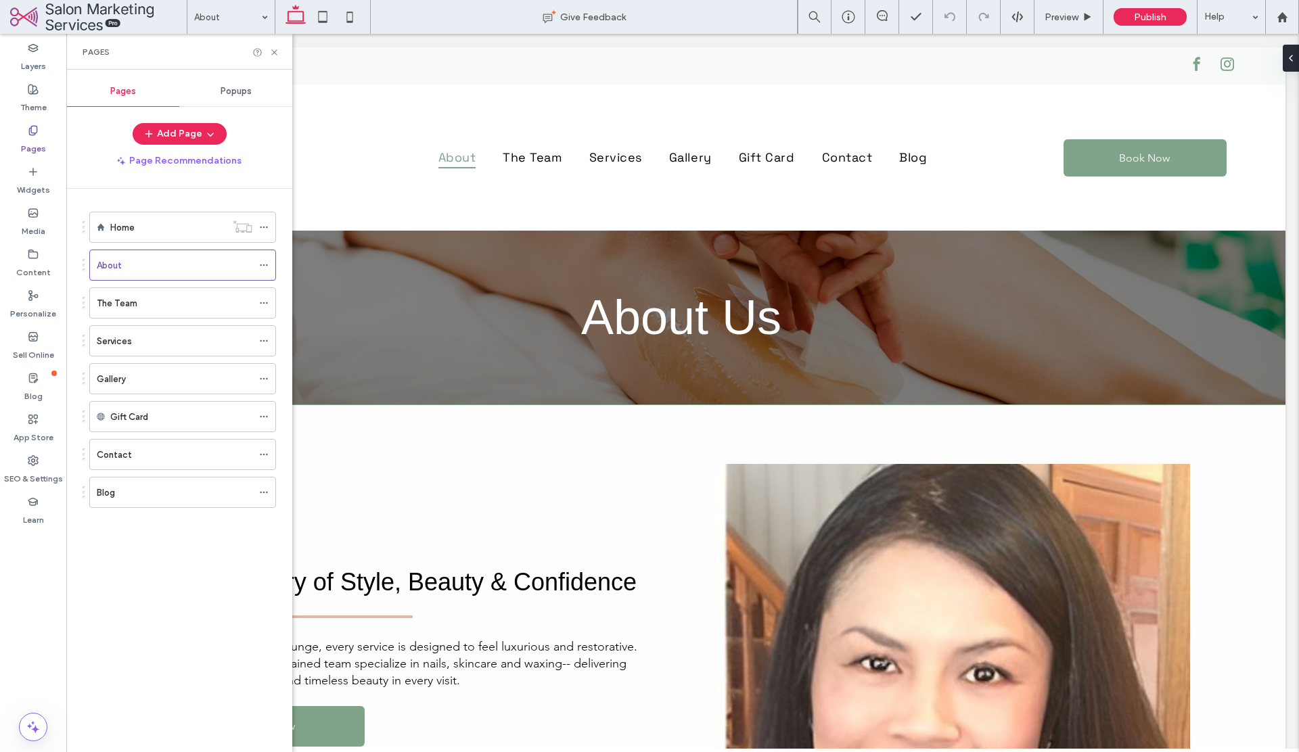
click at [126, 343] on label "Services" at bounding box center [114, 341] width 35 height 24
click at [0, 0] on div at bounding box center [0, 0] width 0 height 0
click at [113, 340] on div at bounding box center [649, 376] width 1299 height 752
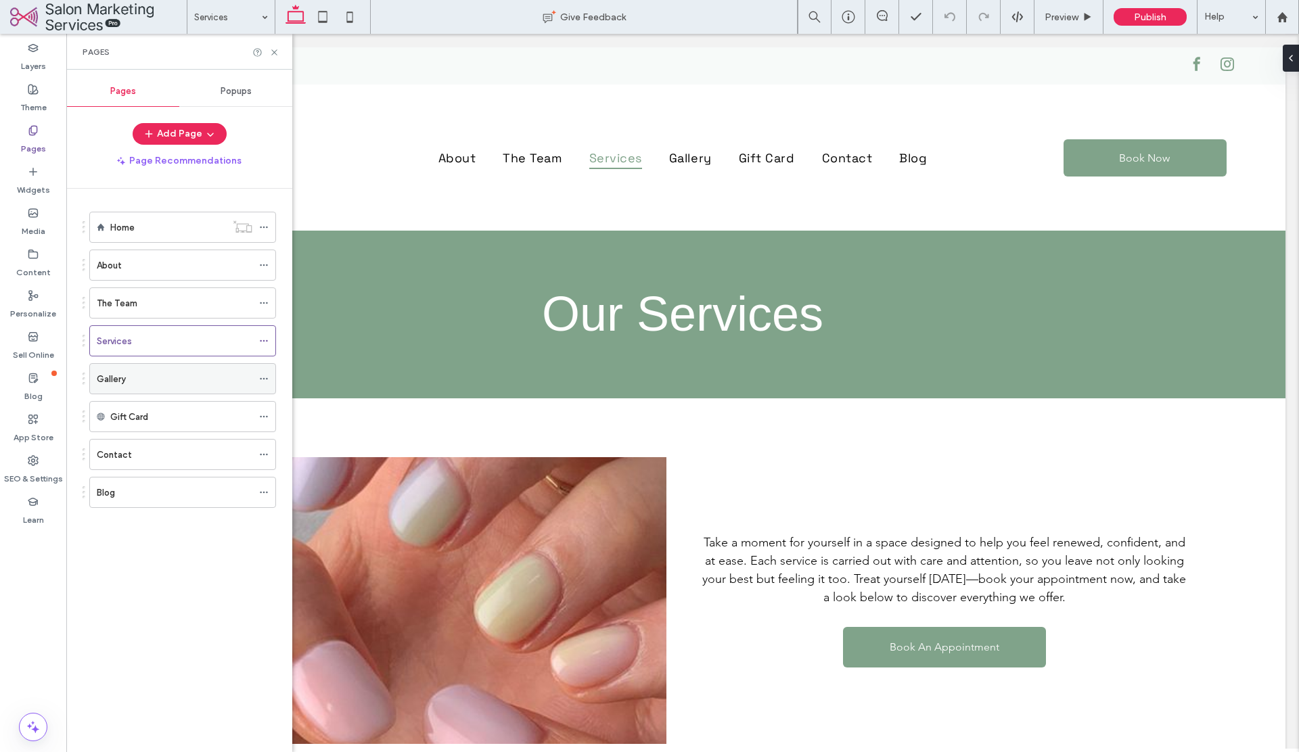
click at [112, 379] on label "Gallery" at bounding box center [111, 379] width 29 height 24
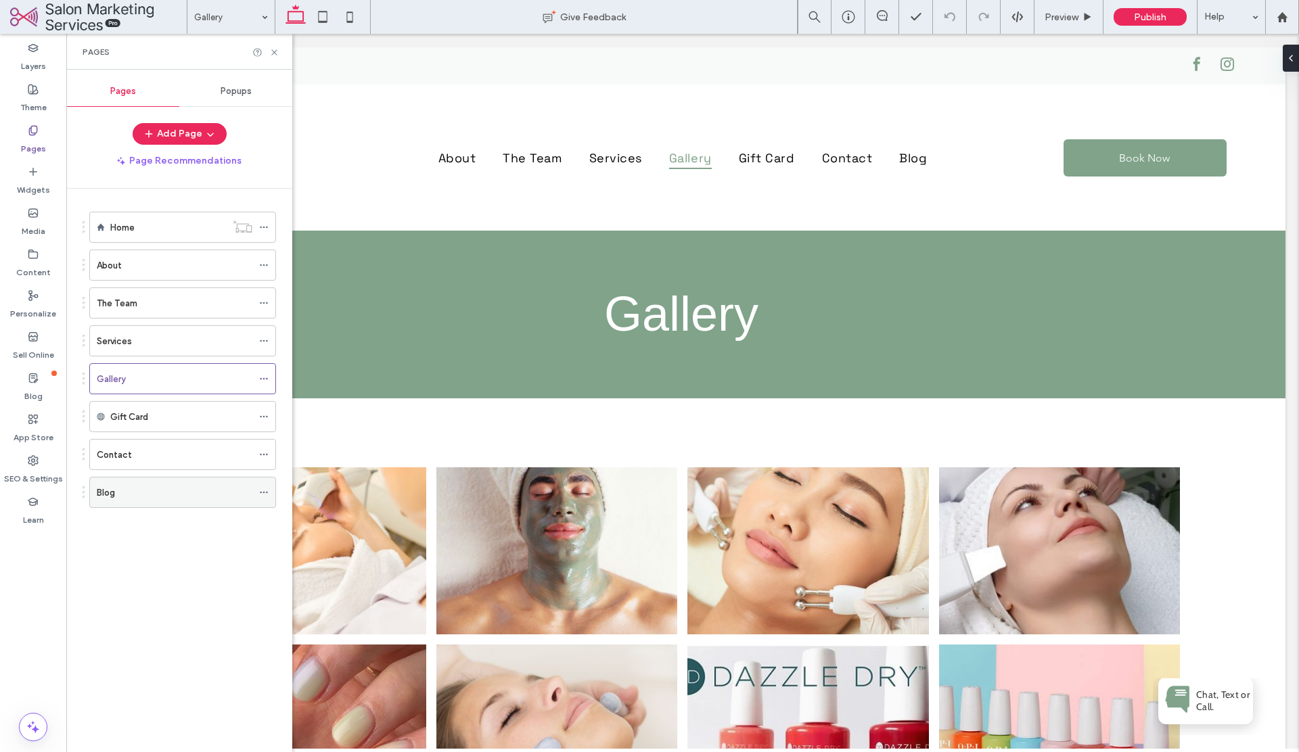
click at [129, 492] on div "Blog" at bounding box center [175, 493] width 156 height 14
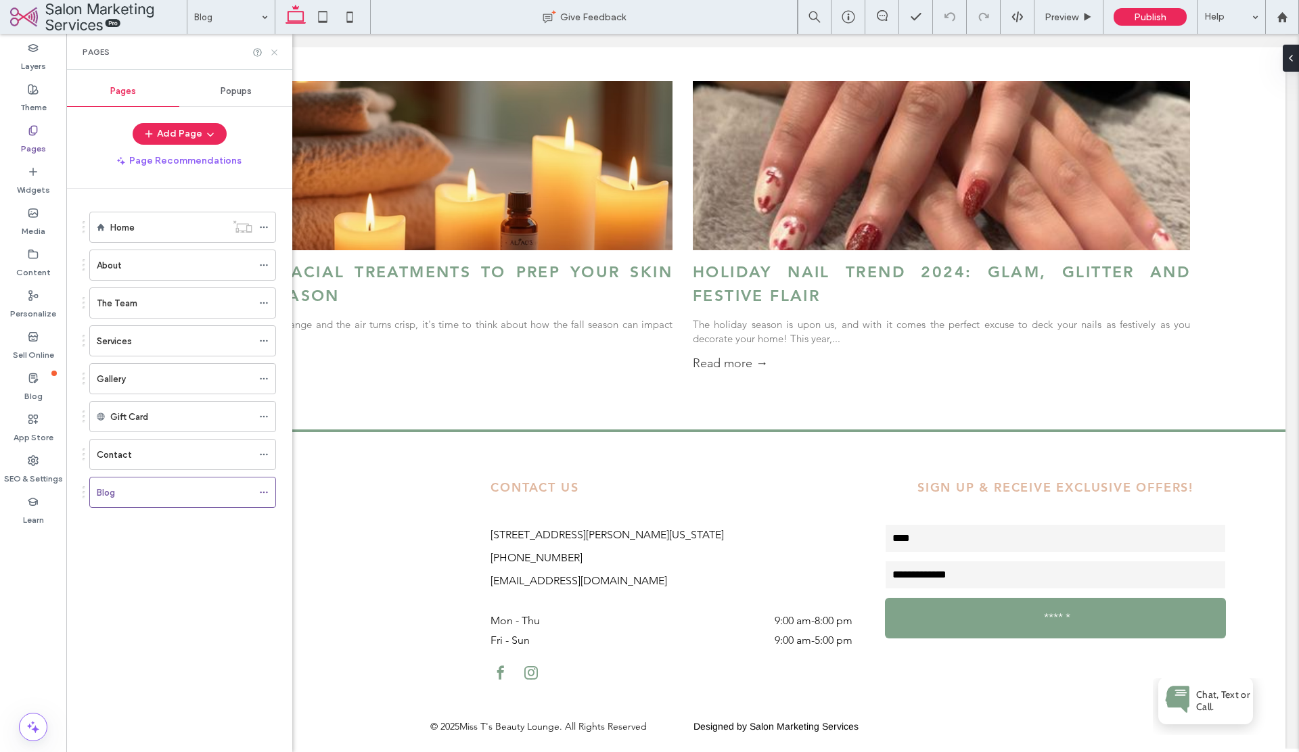
click at [275, 52] on icon at bounding box center [274, 52] width 10 height 10
click at [275, 52] on div "Essential Facial Treatments to Prep Your Skin for Fall Season By misstbeauty88 …" at bounding box center [682, 226] width 1205 height 408
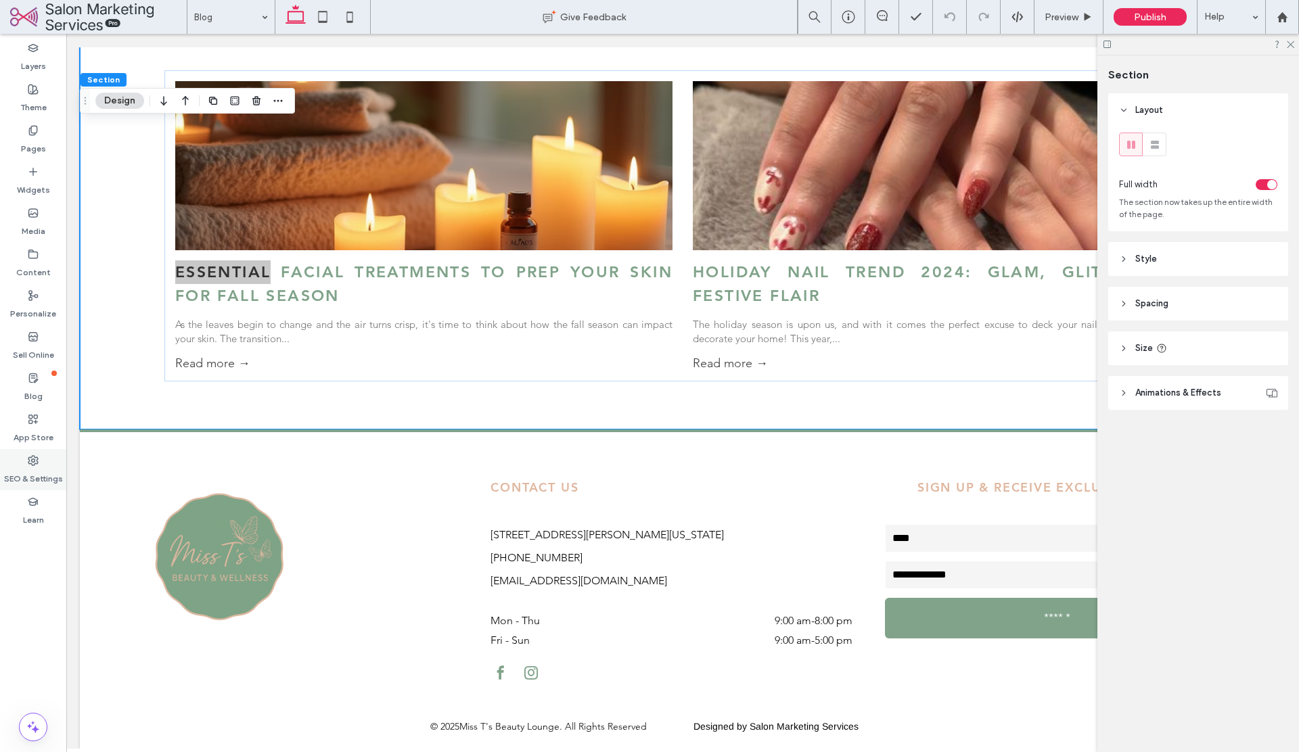
click at [37, 455] on icon at bounding box center [33, 460] width 11 height 11
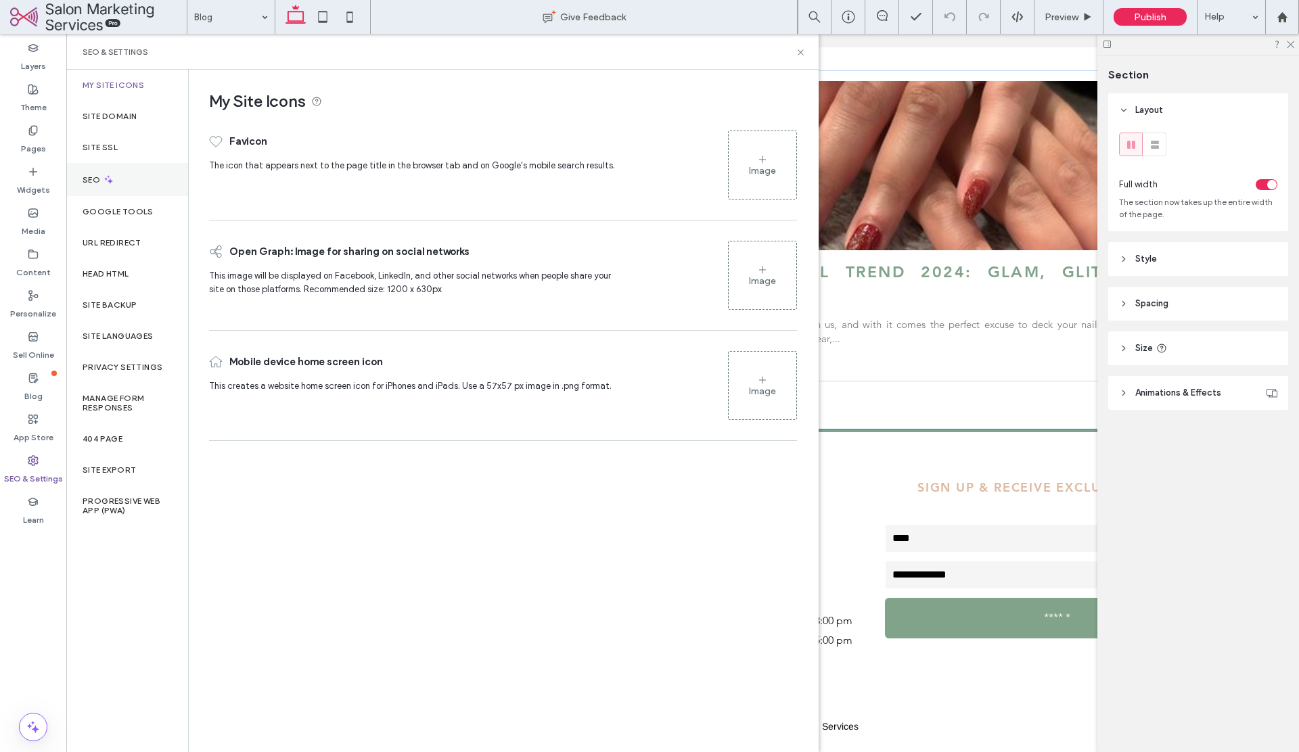
click at [114, 177] on div "SEO" at bounding box center [127, 179] width 122 height 33
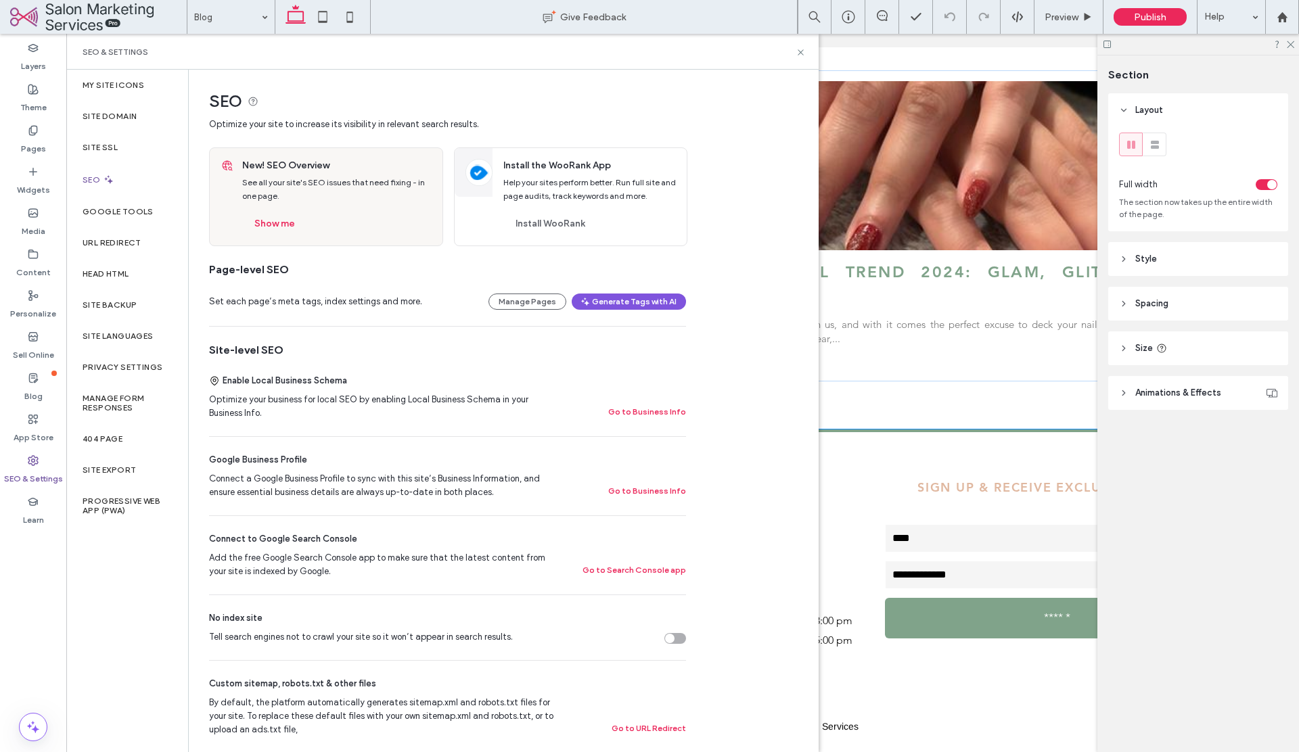
click at [596, 296] on button "Generate Tags with AI" at bounding box center [629, 302] width 114 height 16
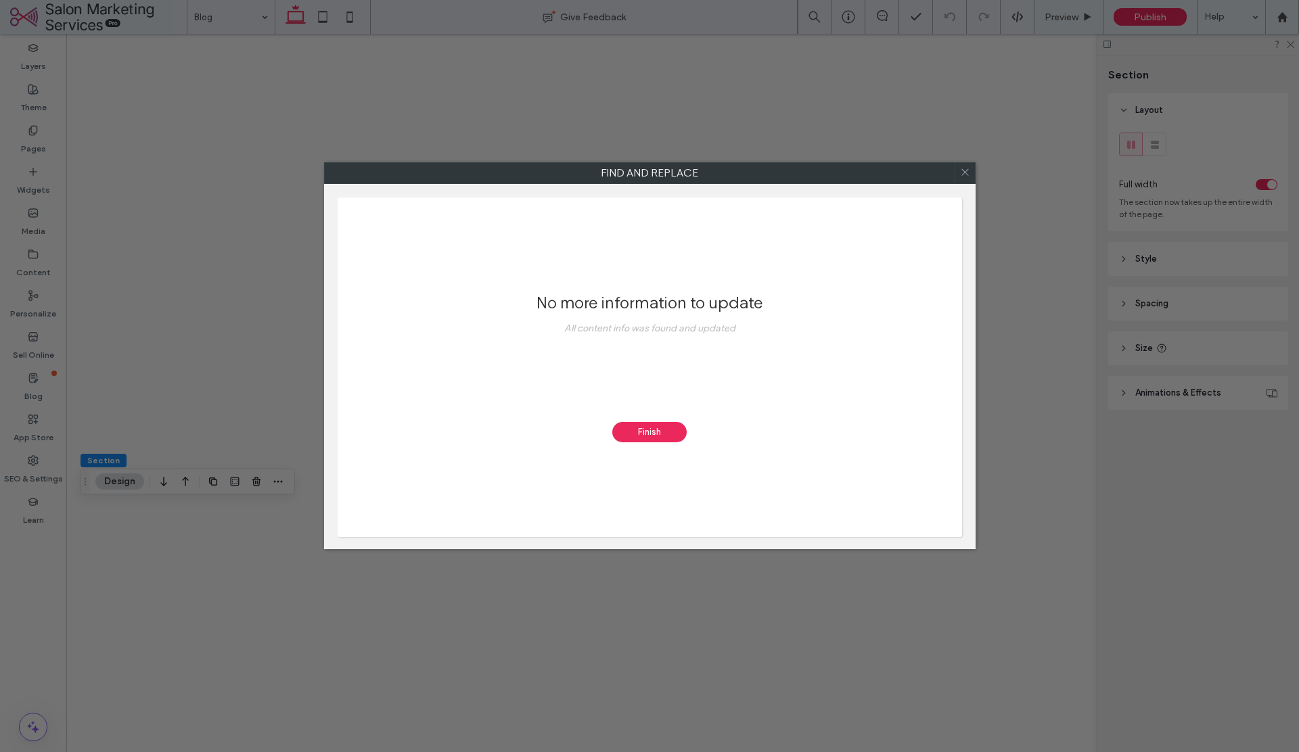
click at [675, 439] on div "Finish" at bounding box center [649, 432] width 74 height 20
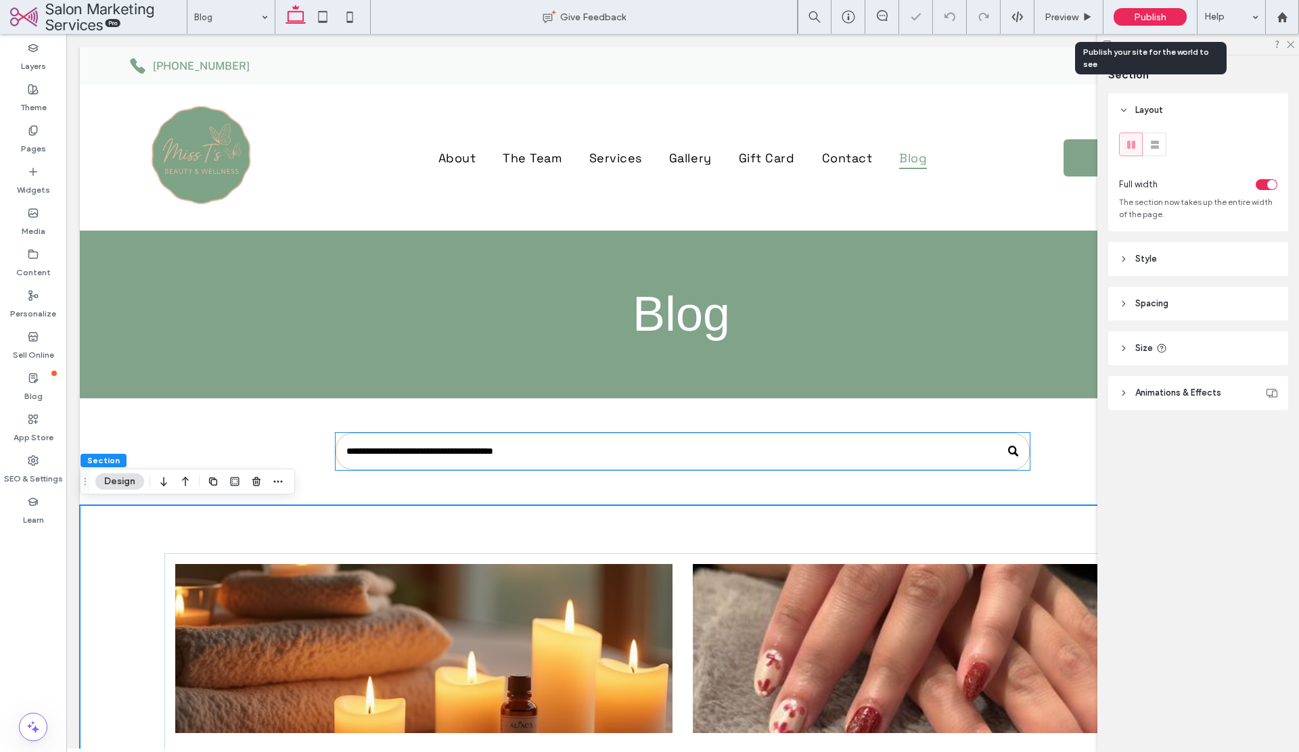
click at [1133, 17] on div "Publish" at bounding box center [1149, 17] width 73 height 18
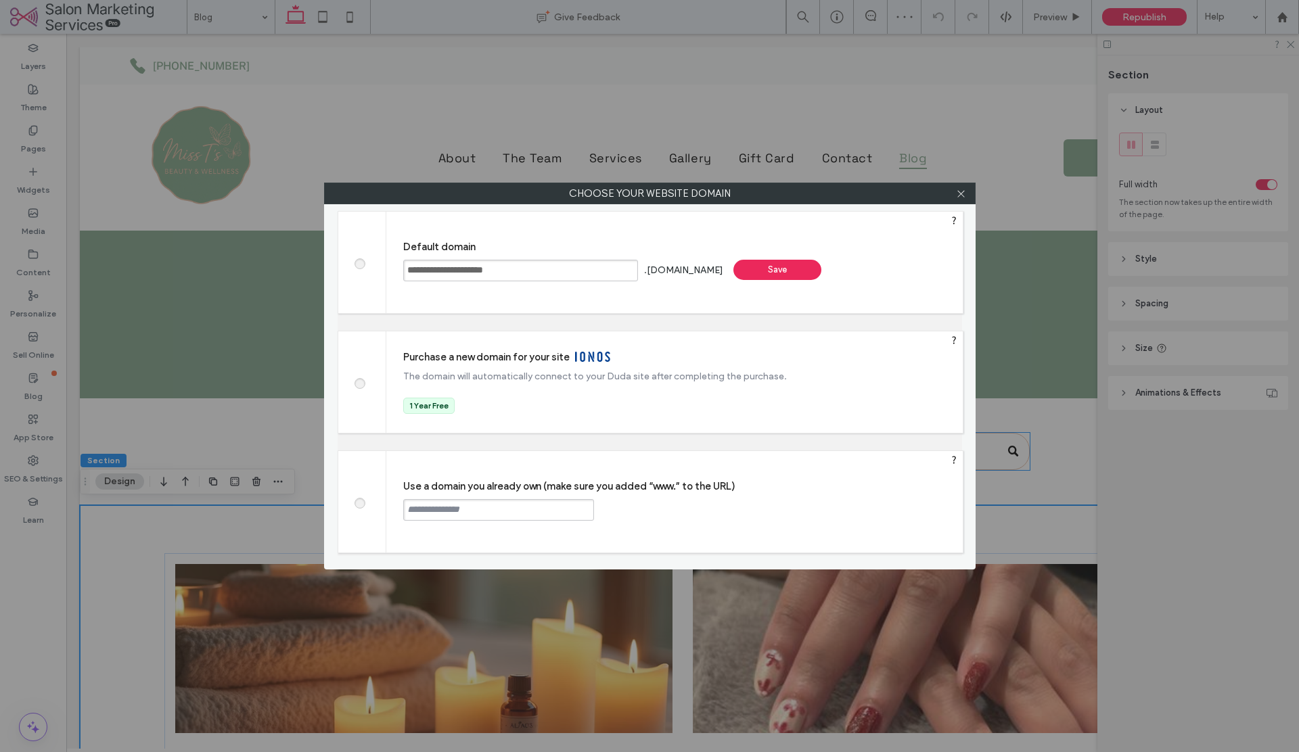
click at [444, 510] on input "text" at bounding box center [498, 510] width 191 height 22
click at [443, 510] on input "text" at bounding box center [498, 510] width 191 height 22
paste input "**********"
type input "**********"
click at [642, 513] on div "Continue" at bounding box center [645, 509] width 88 height 20
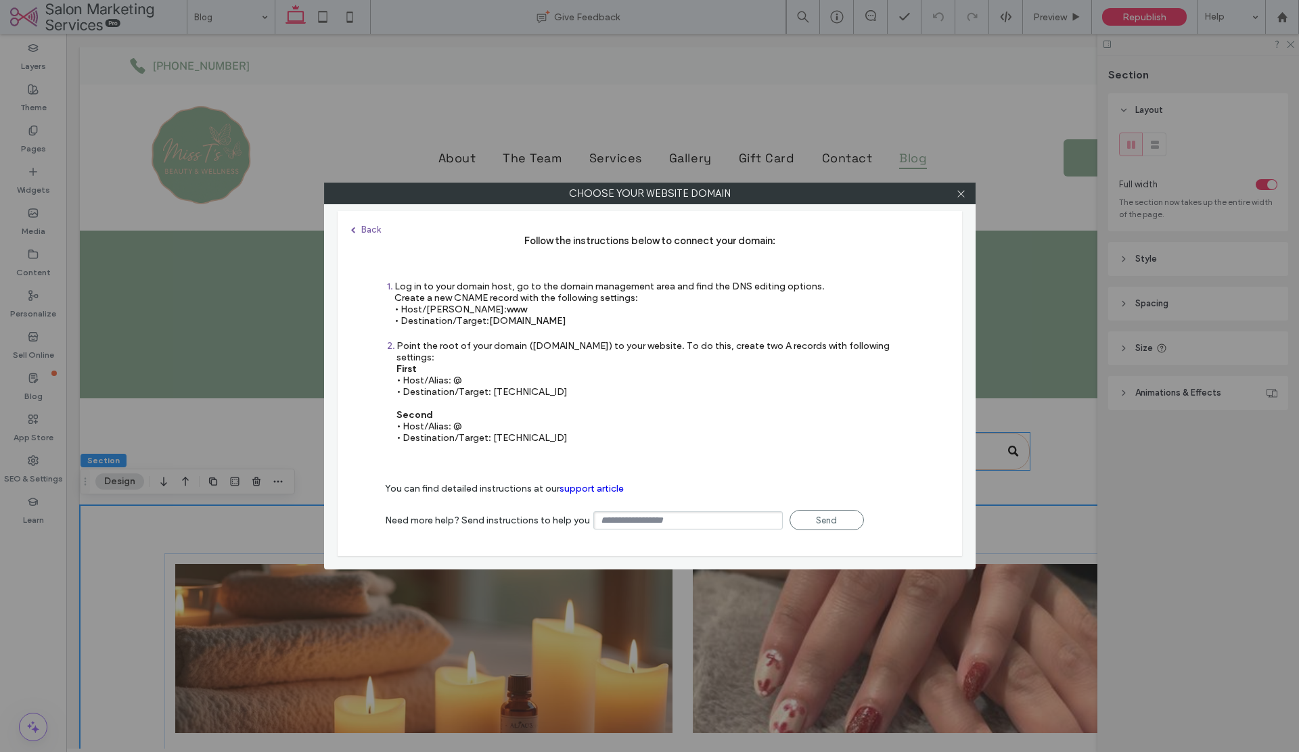
drag, startPoint x: 591, startPoint y: 321, endPoint x: 488, endPoint y: 320, distance: 103.5
click at [488, 320] on div "Log in to your domain host, go to the domain management area and find the DNS e…" at bounding box center [609, 304] width 430 height 46
copy span "s.multiscreensite.com"
drag, startPoint x: 541, startPoint y: 379, endPoint x: 491, endPoint y: 383, distance: 50.2
click at [491, 383] on div "Point the root of your domain (domain.com) to your website. To do this, create …" at bounding box center [655, 391] width 518 height 103
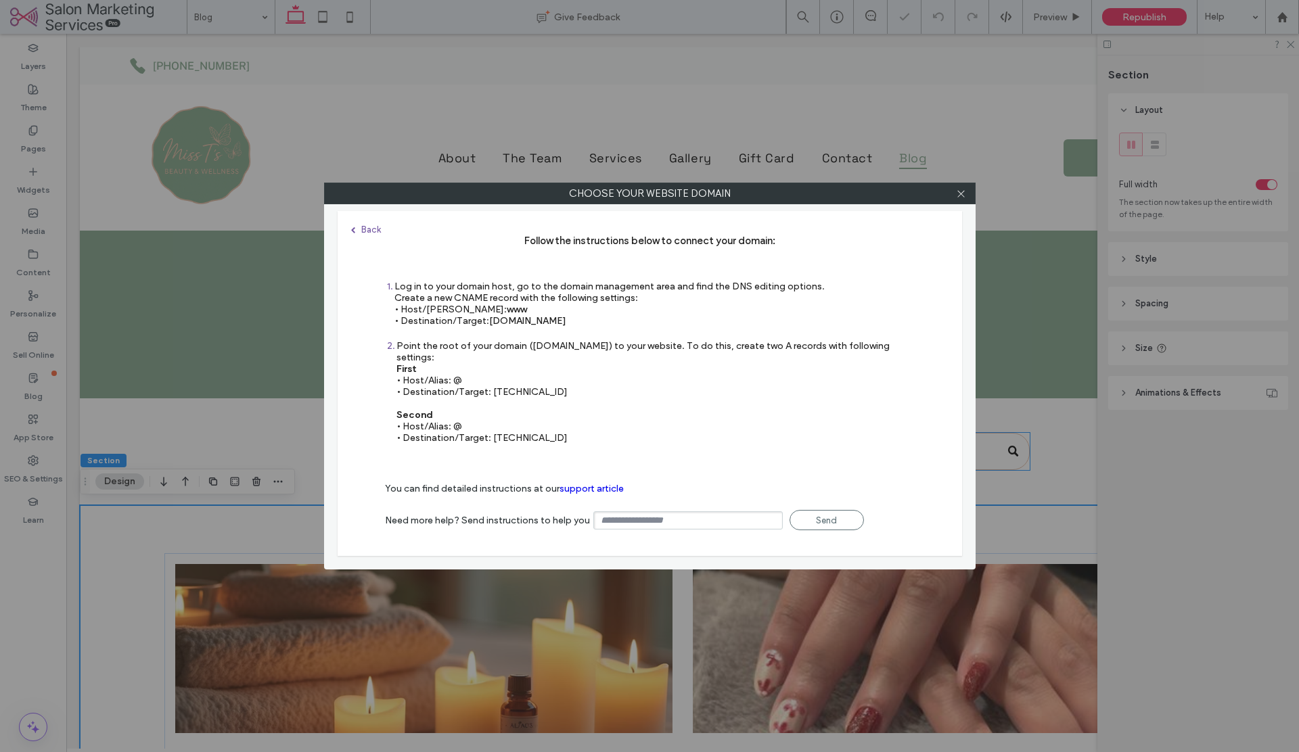
copy div "35.172.94.1"
drag, startPoint x: 557, startPoint y: 429, endPoint x: 490, endPoint y: 428, distance: 66.3
click at [490, 428] on div "Point the root of your domain (domain.com) to your website. To do this, create …" at bounding box center [655, 391] width 518 height 103
copy div "100.24.208.97"
click at [959, 196] on use at bounding box center [960, 193] width 7 height 7
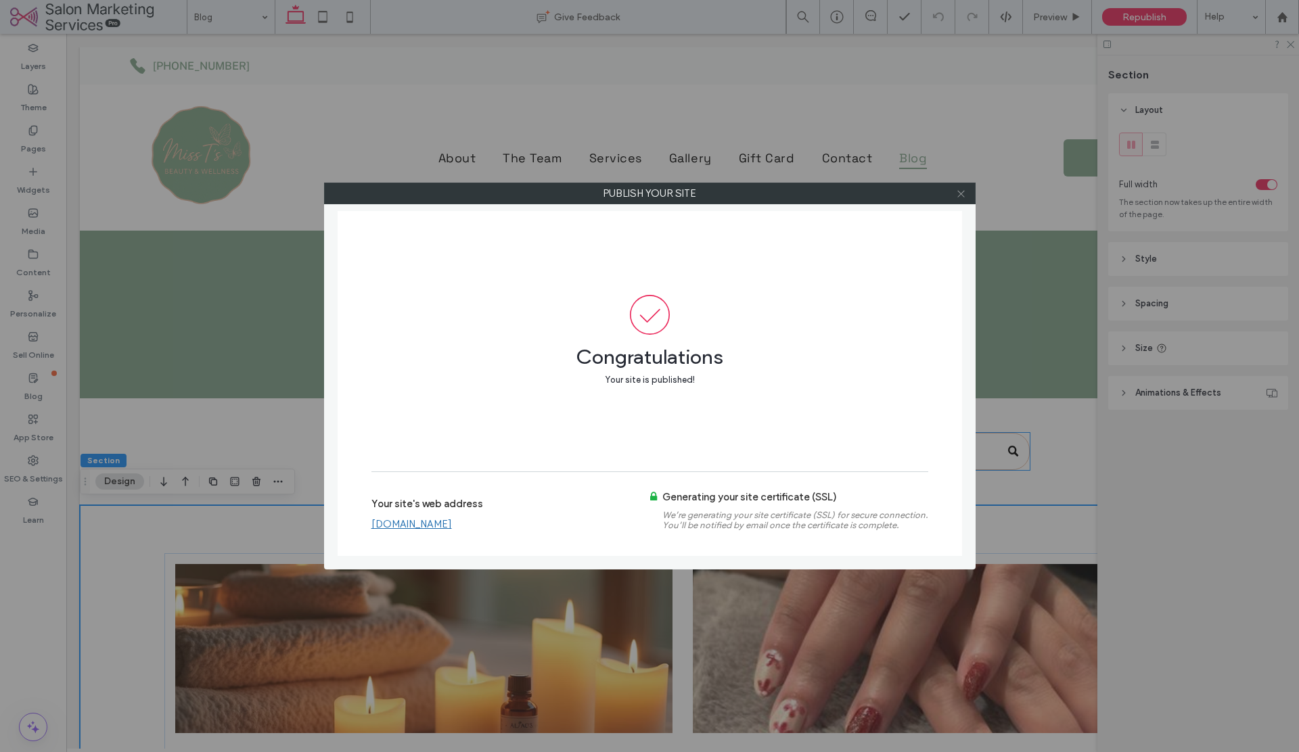
click at [961, 198] on icon at bounding box center [961, 194] width 10 height 10
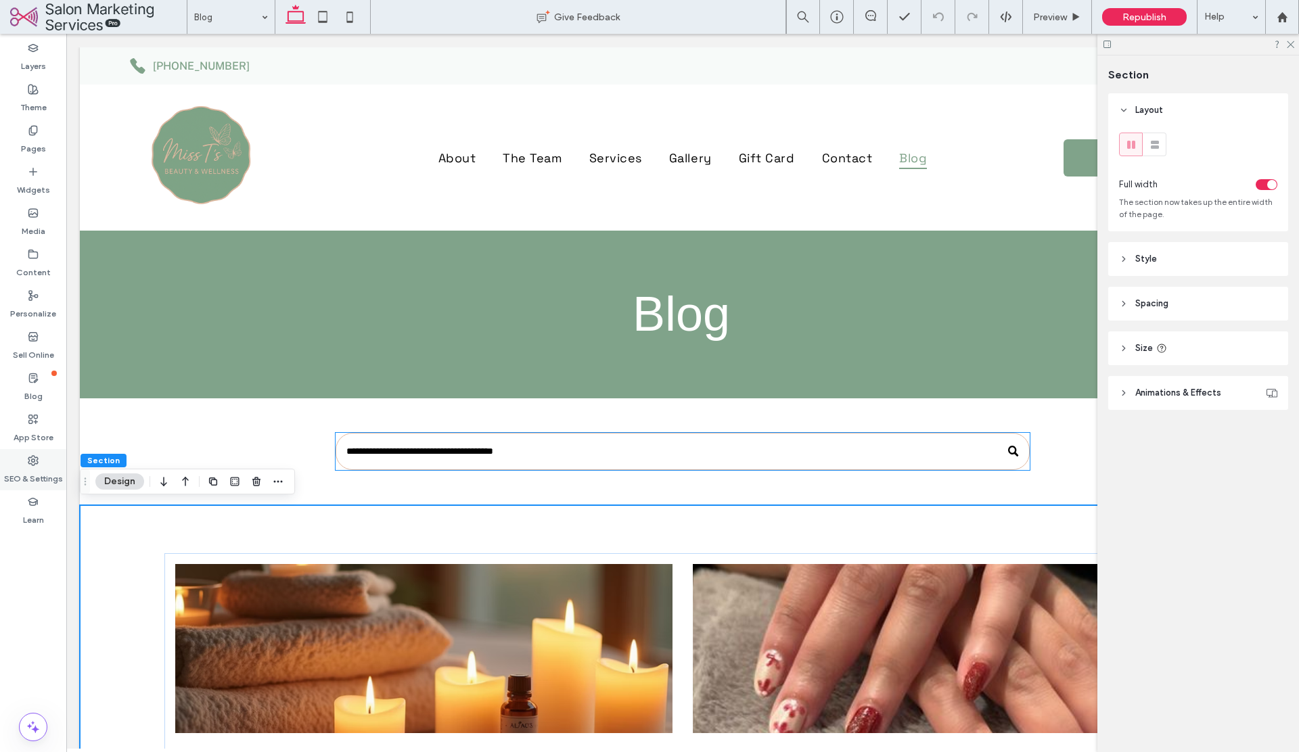
click at [37, 463] on icon at bounding box center [33, 460] width 11 height 11
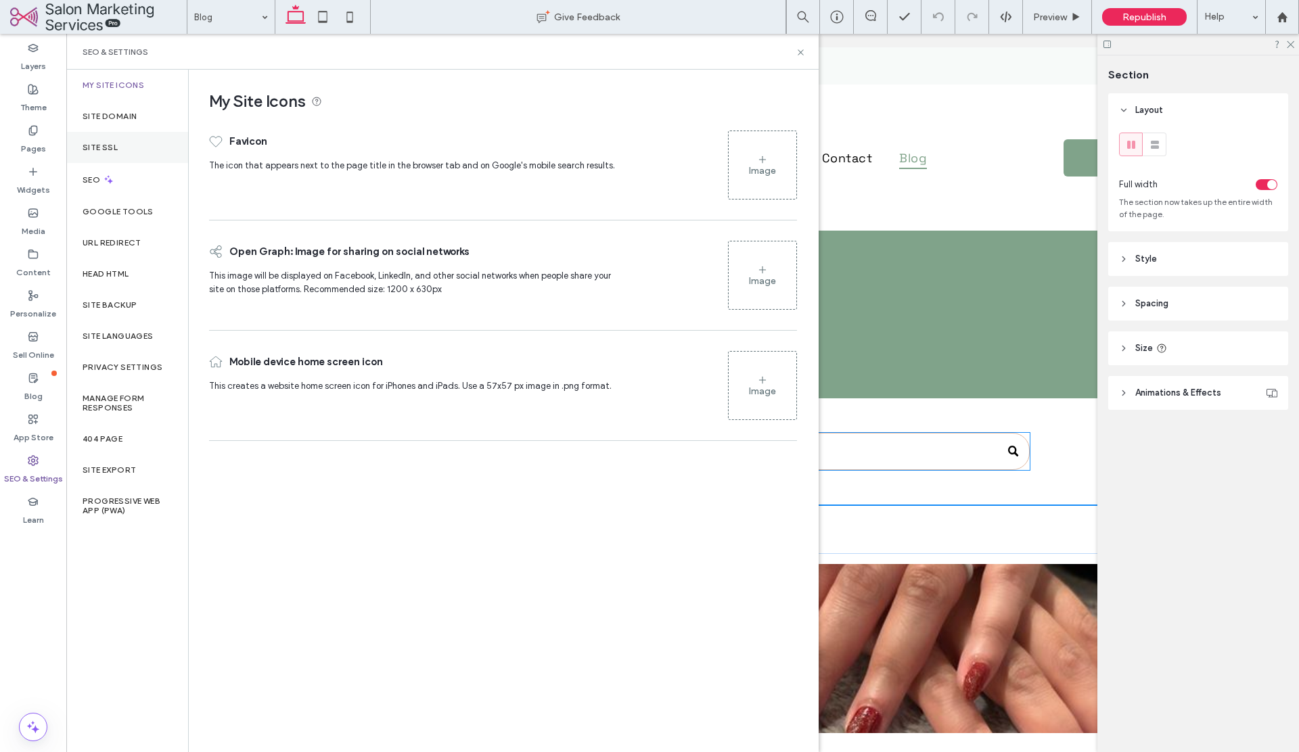
click at [89, 156] on div "Site SSL" at bounding box center [127, 147] width 122 height 31
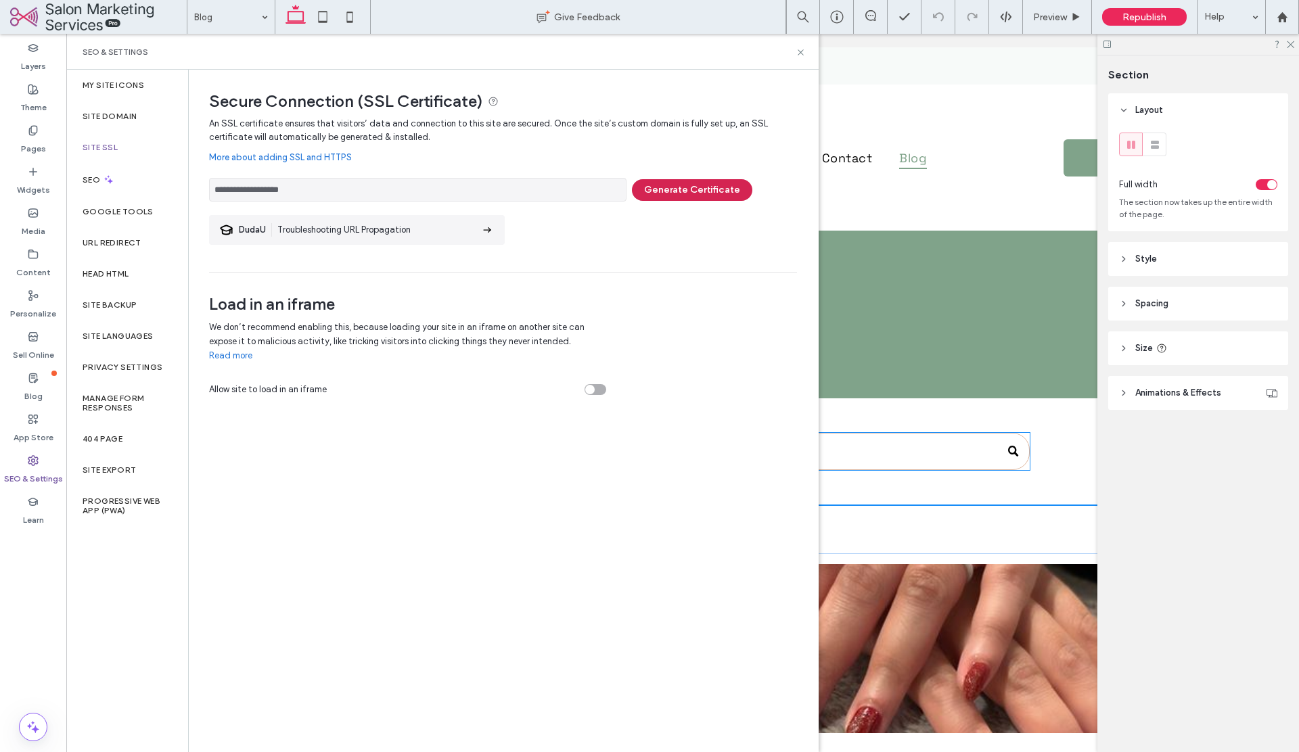
click at [683, 195] on button "Generate Certificate" at bounding box center [692, 190] width 120 height 22
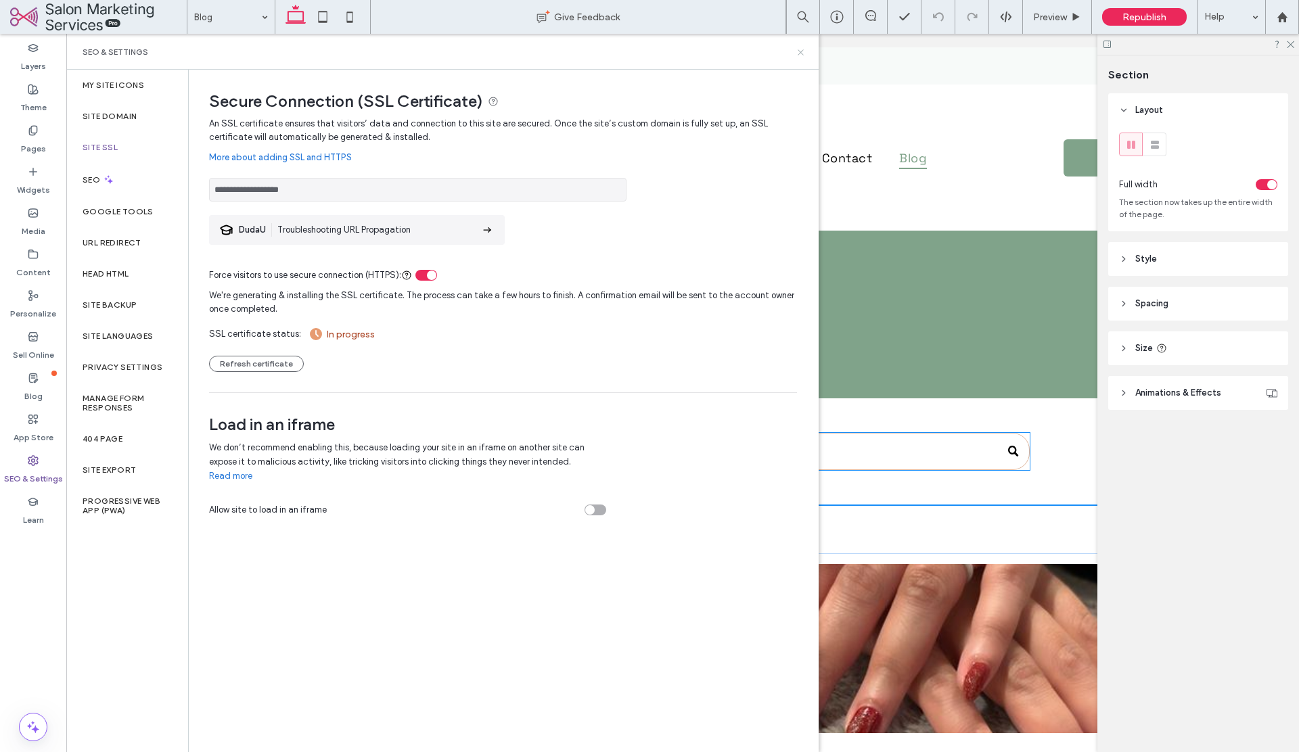
click at [802, 51] on icon at bounding box center [801, 52] width 10 height 10
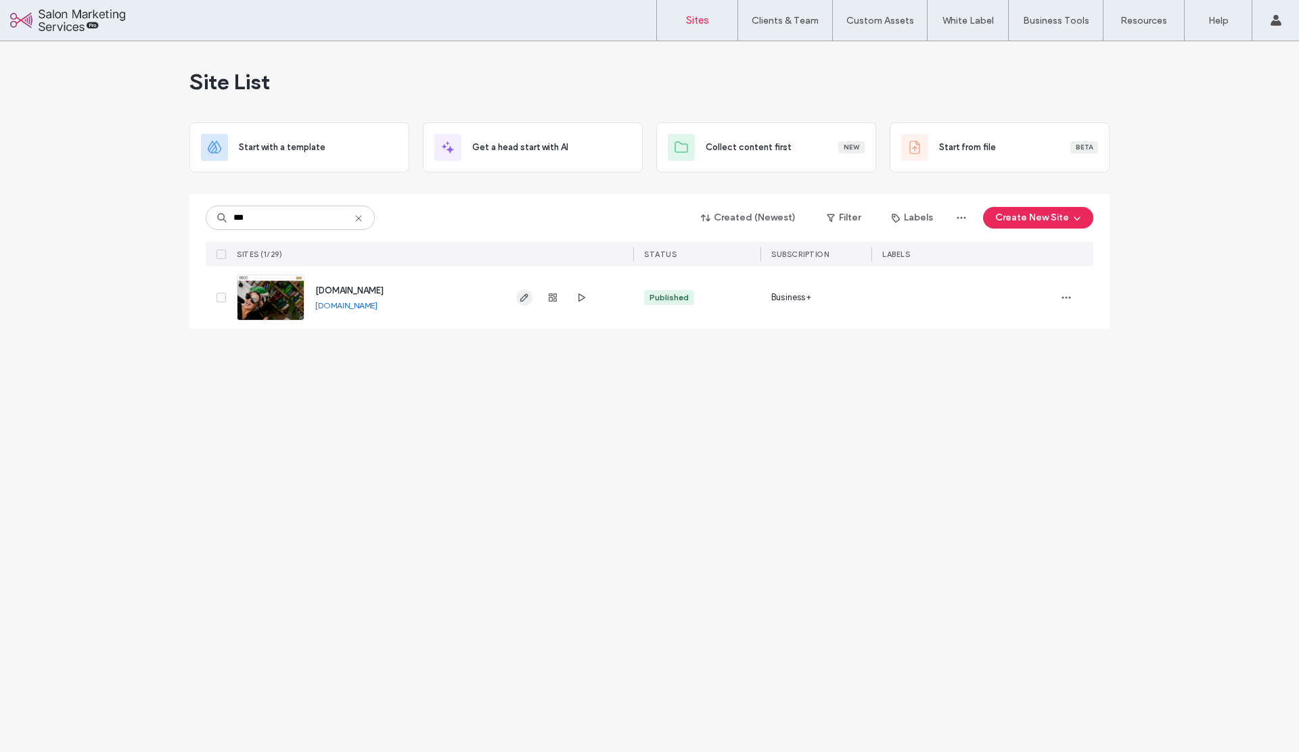
type input "***"
click at [528, 297] on icon "button" at bounding box center [524, 297] width 11 height 11
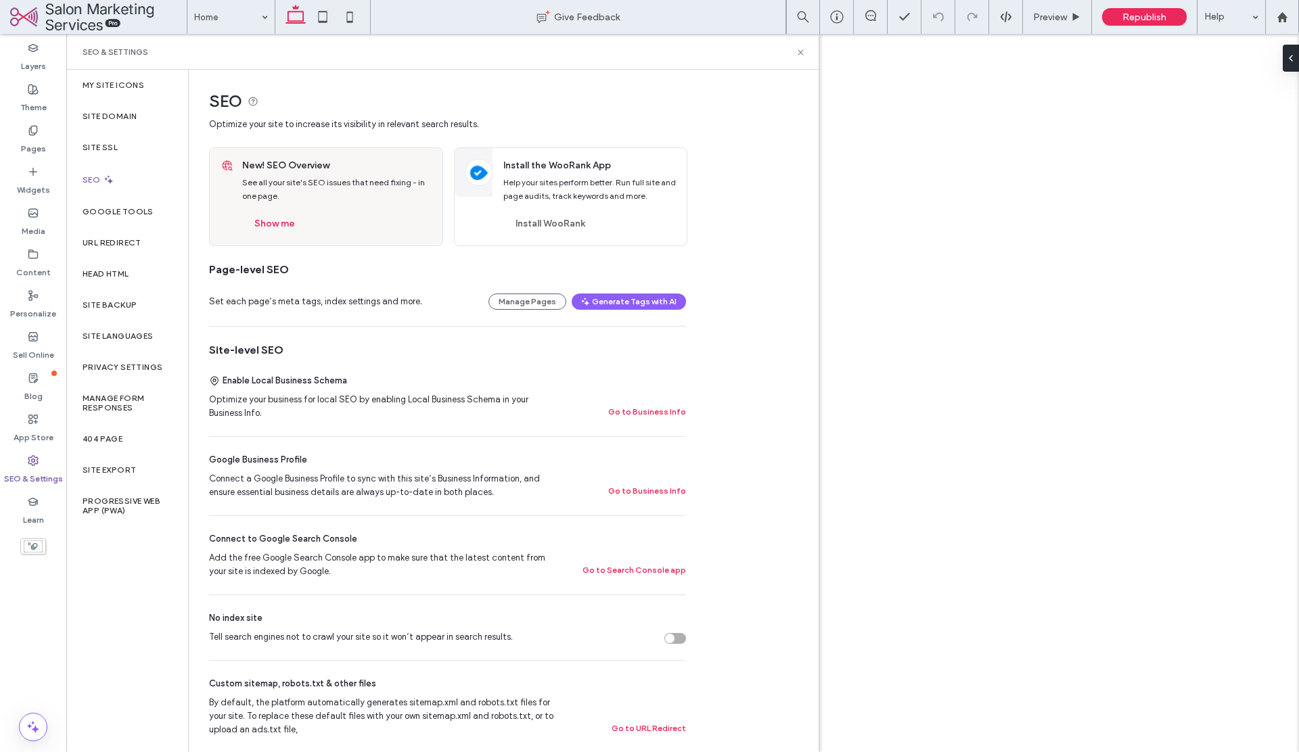
click at [95, 144] on label "Site SSL" at bounding box center [100, 147] width 35 height 9
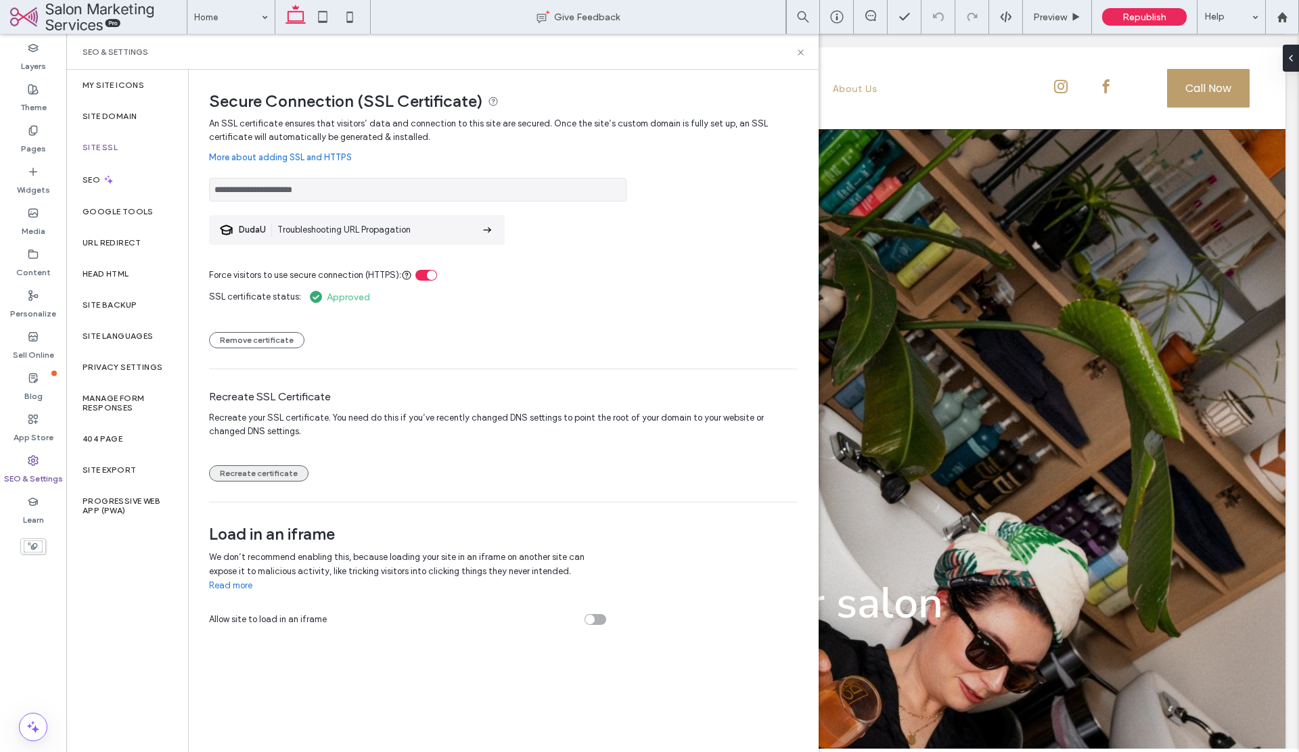
click at [260, 473] on button "Recreate certificate" at bounding box center [258, 473] width 99 height 16
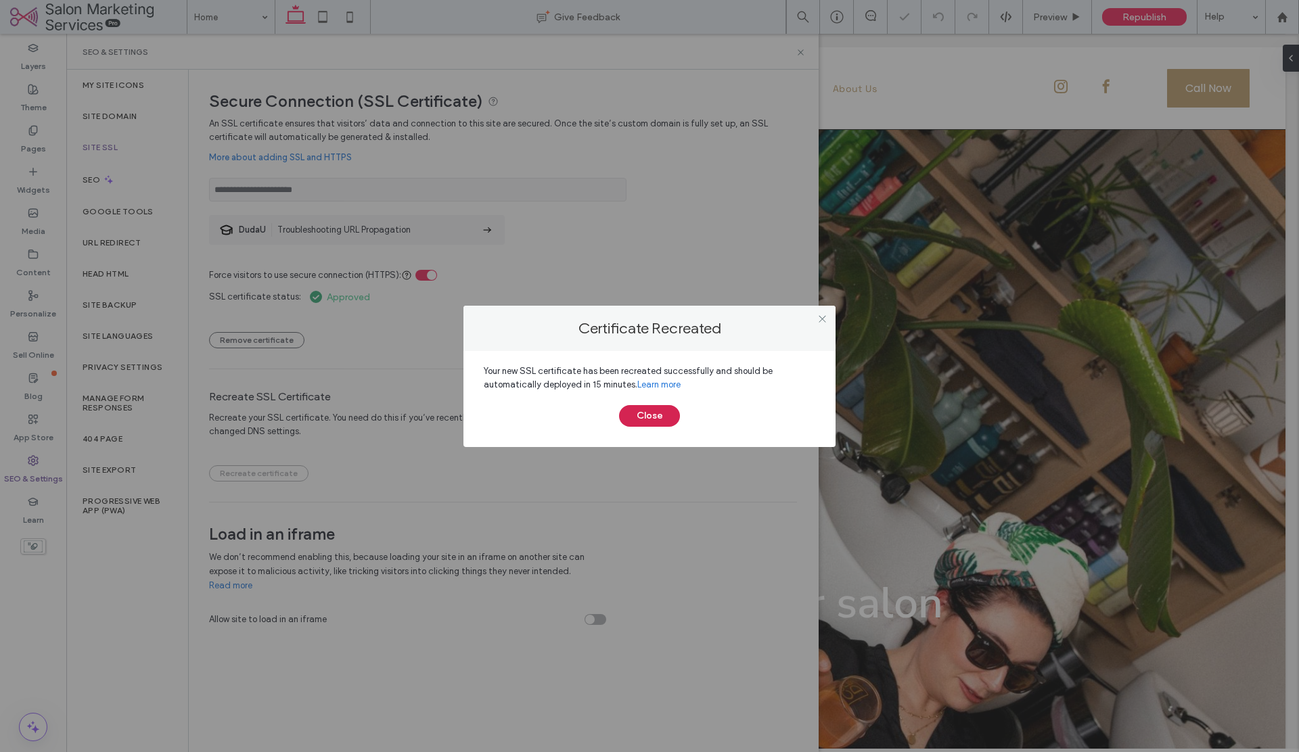
click at [649, 417] on button "Close" at bounding box center [649, 416] width 61 height 22
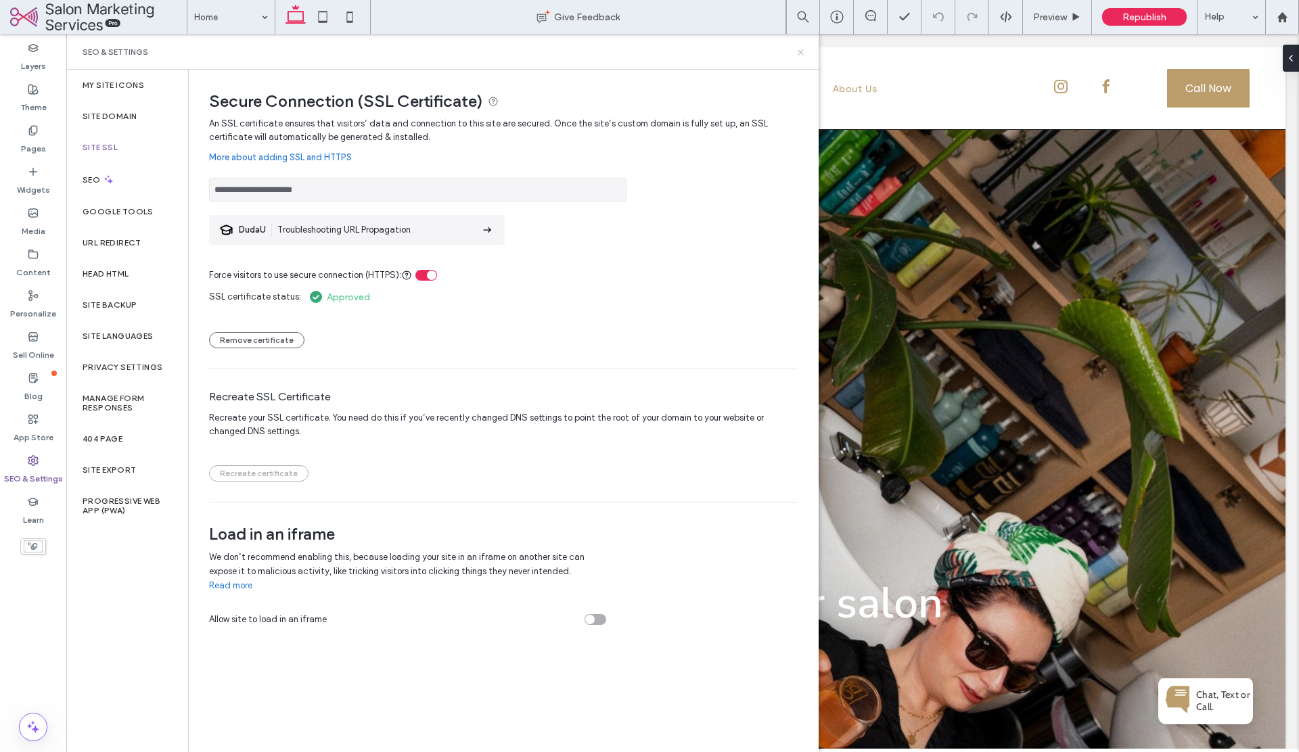
click at [799, 51] on icon at bounding box center [801, 52] width 10 height 10
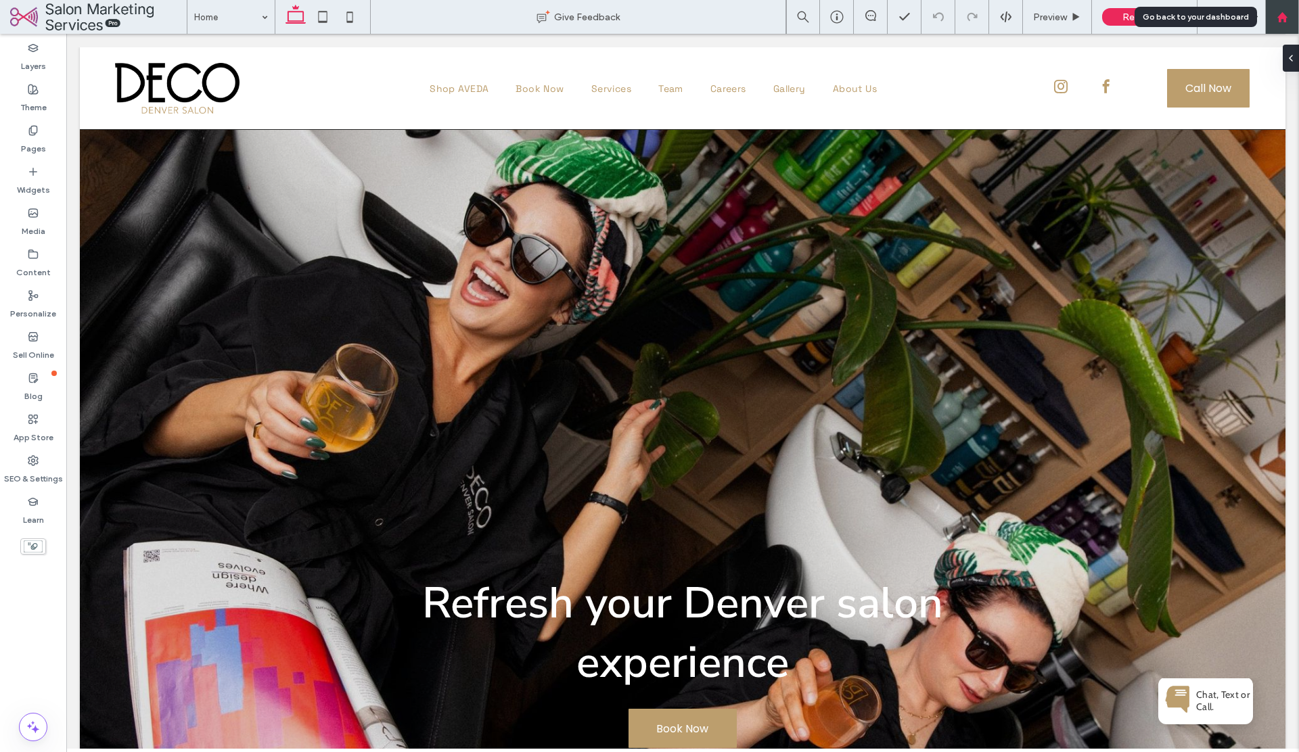
click at [1284, 20] on use at bounding box center [1281, 16] width 10 height 10
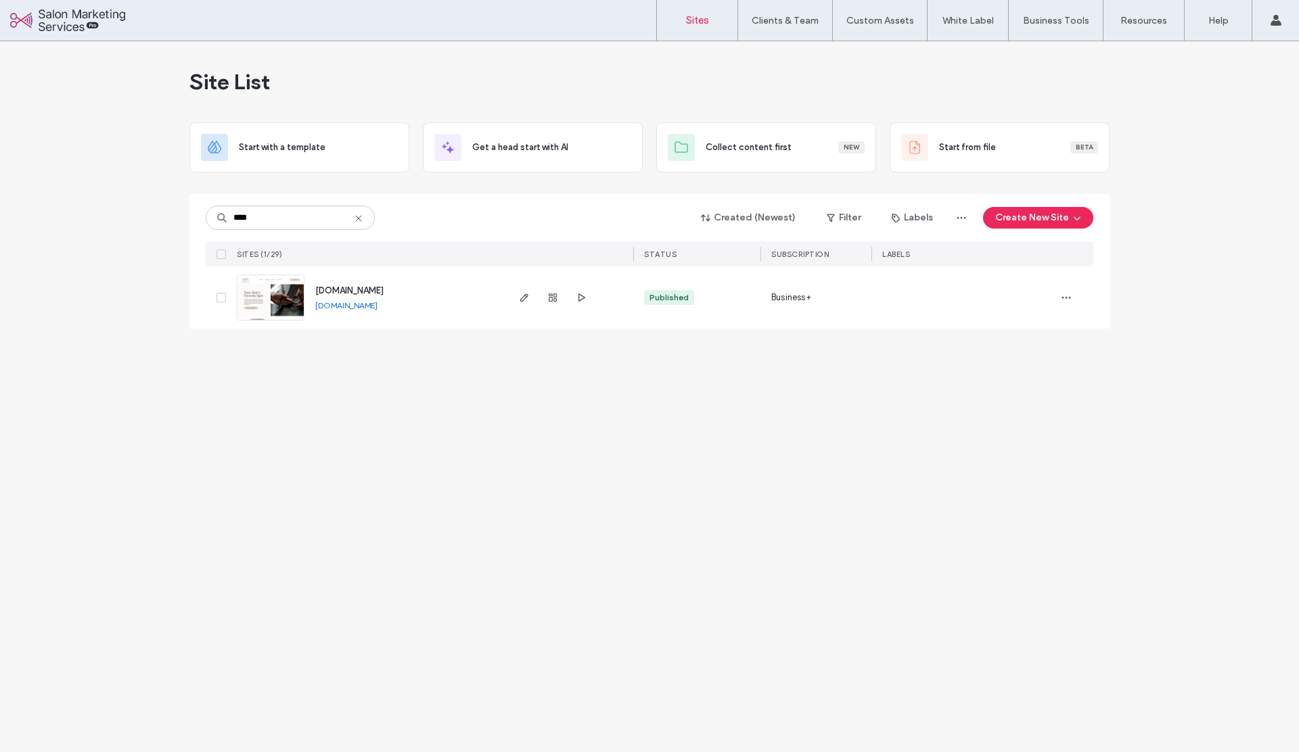
click at [361, 308] on link "[DOMAIN_NAME]" at bounding box center [346, 305] width 62 height 10
drag, startPoint x: 280, startPoint y: 215, endPoint x: 203, endPoint y: 222, distance: 77.4
click at [203, 222] on div "**** Created (Newest) Filter Labels Create New Site SITES (1/29) STATUS SUBSCRI…" at bounding box center [649, 261] width 920 height 135
type input "***"
click at [578, 297] on use "button" at bounding box center [581, 298] width 7 height 8
